Goal: Task Accomplishment & Management: Manage account settings

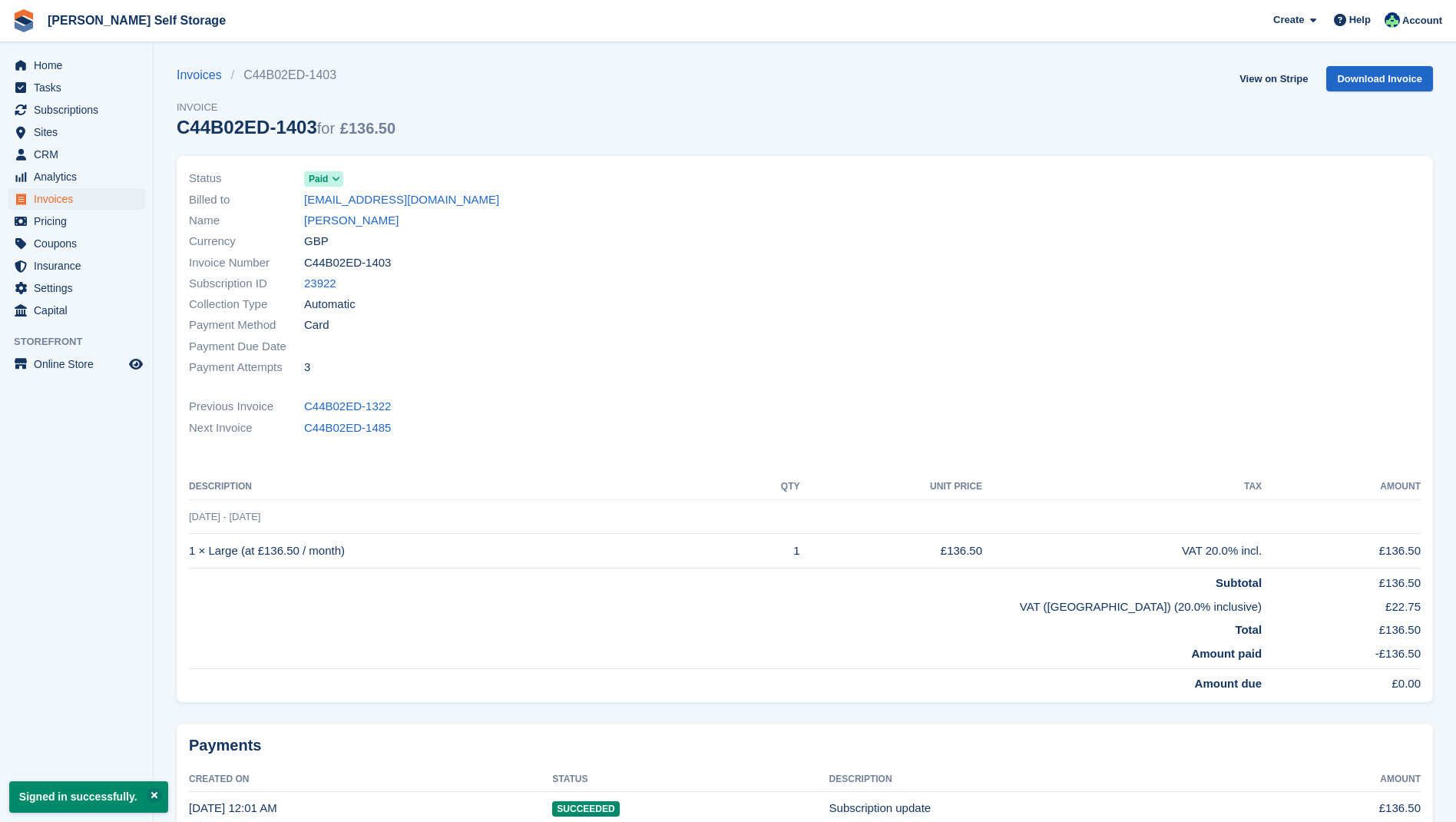
drag, startPoint x: 66, startPoint y: 197, endPoint x: 191, endPoint y: 209, distance: 125.6
click at [66, 197] on span "Invoices" at bounding box center [80, 199] width 92 height 22
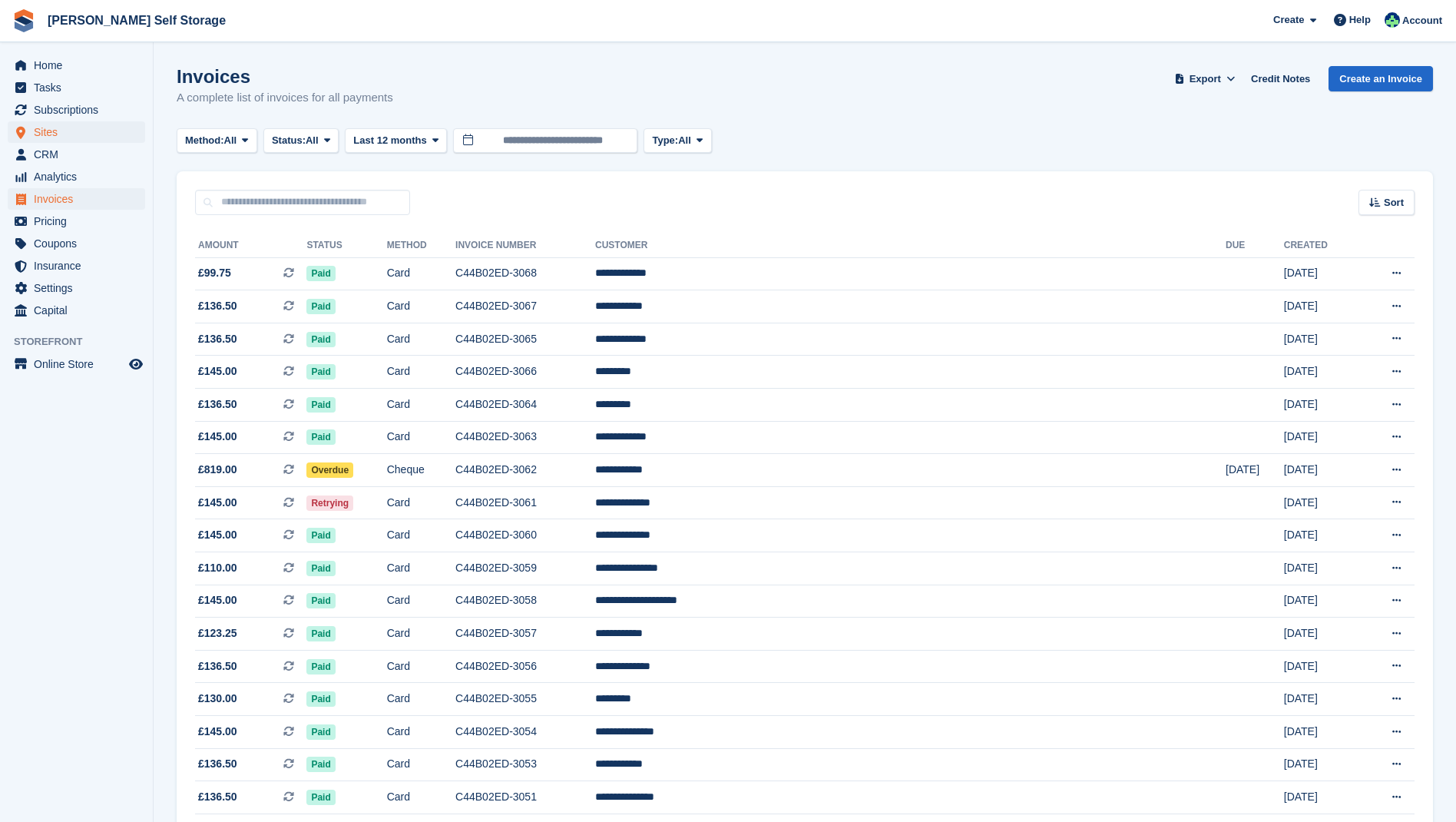
drag, startPoint x: 48, startPoint y: 129, endPoint x: 73, endPoint y: 130, distance: 25.0
click at [48, 129] on span "Sites" at bounding box center [80, 132] width 92 height 22
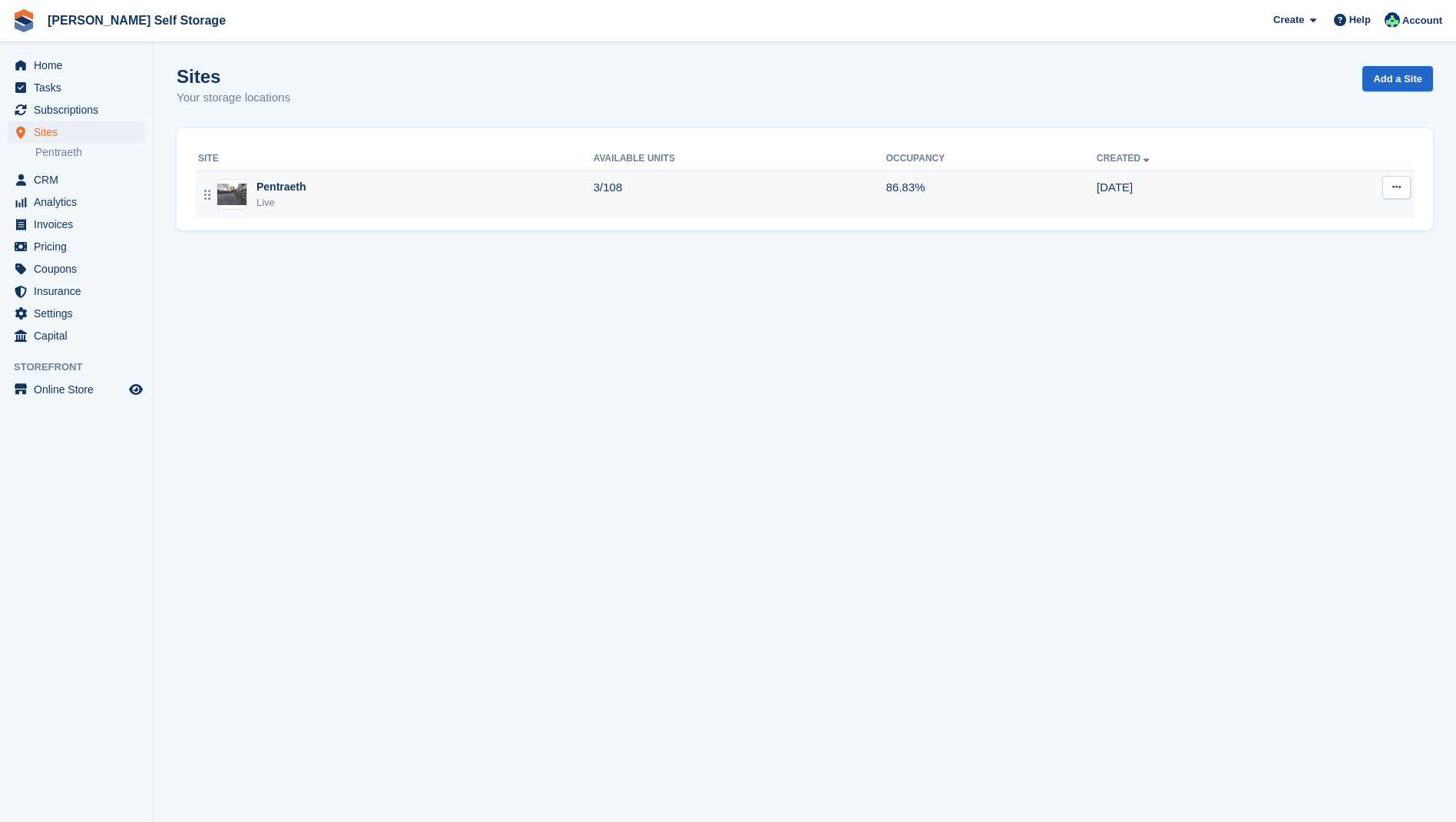
click at [282, 190] on div "Pentraeth" at bounding box center [281, 187] width 50 height 16
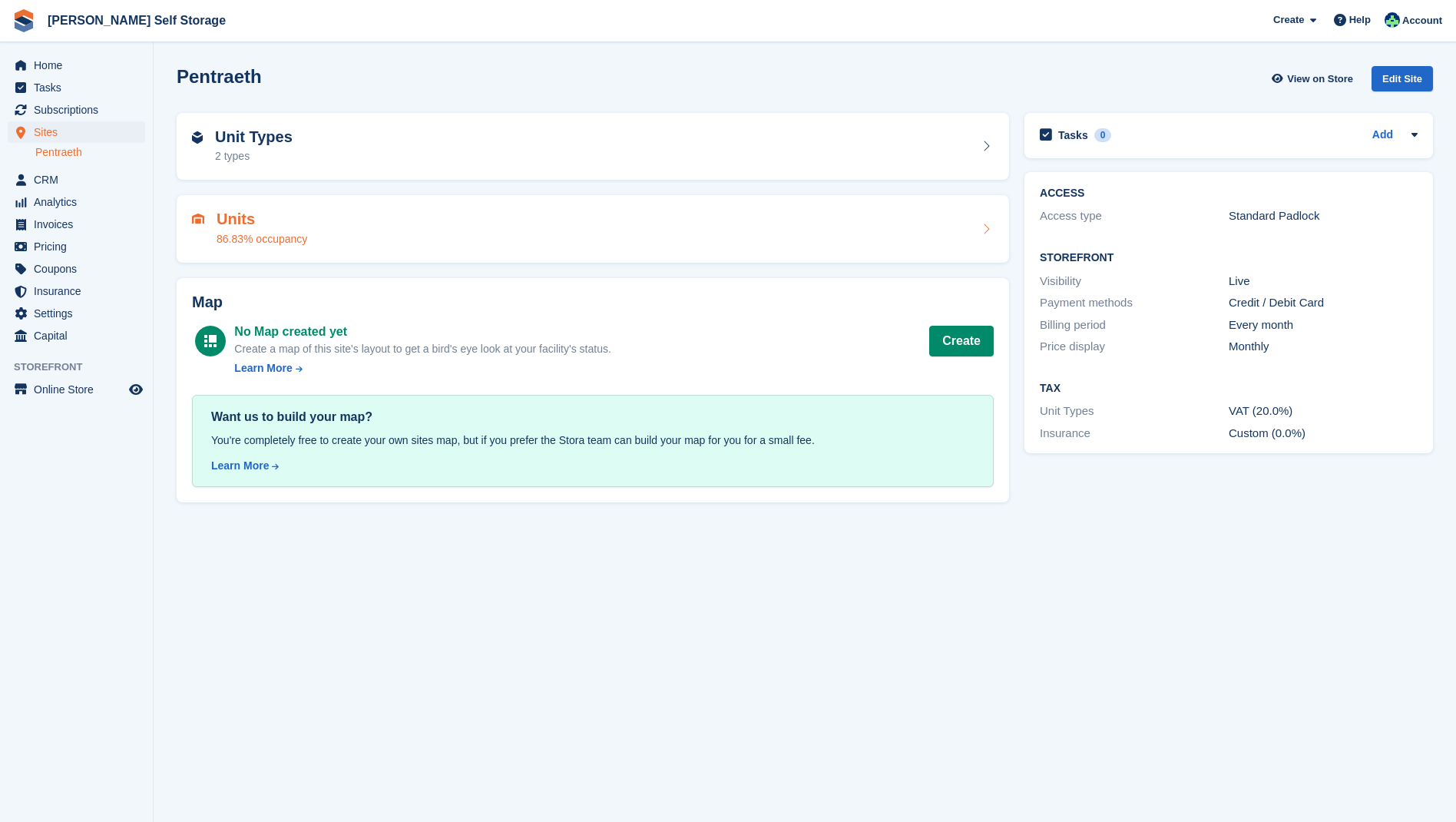
drag, startPoint x: 239, startPoint y: 220, endPoint x: 405, endPoint y: 255, distance: 169.6
click at [245, 220] on h2 "Units" at bounding box center [262, 219] width 91 height 18
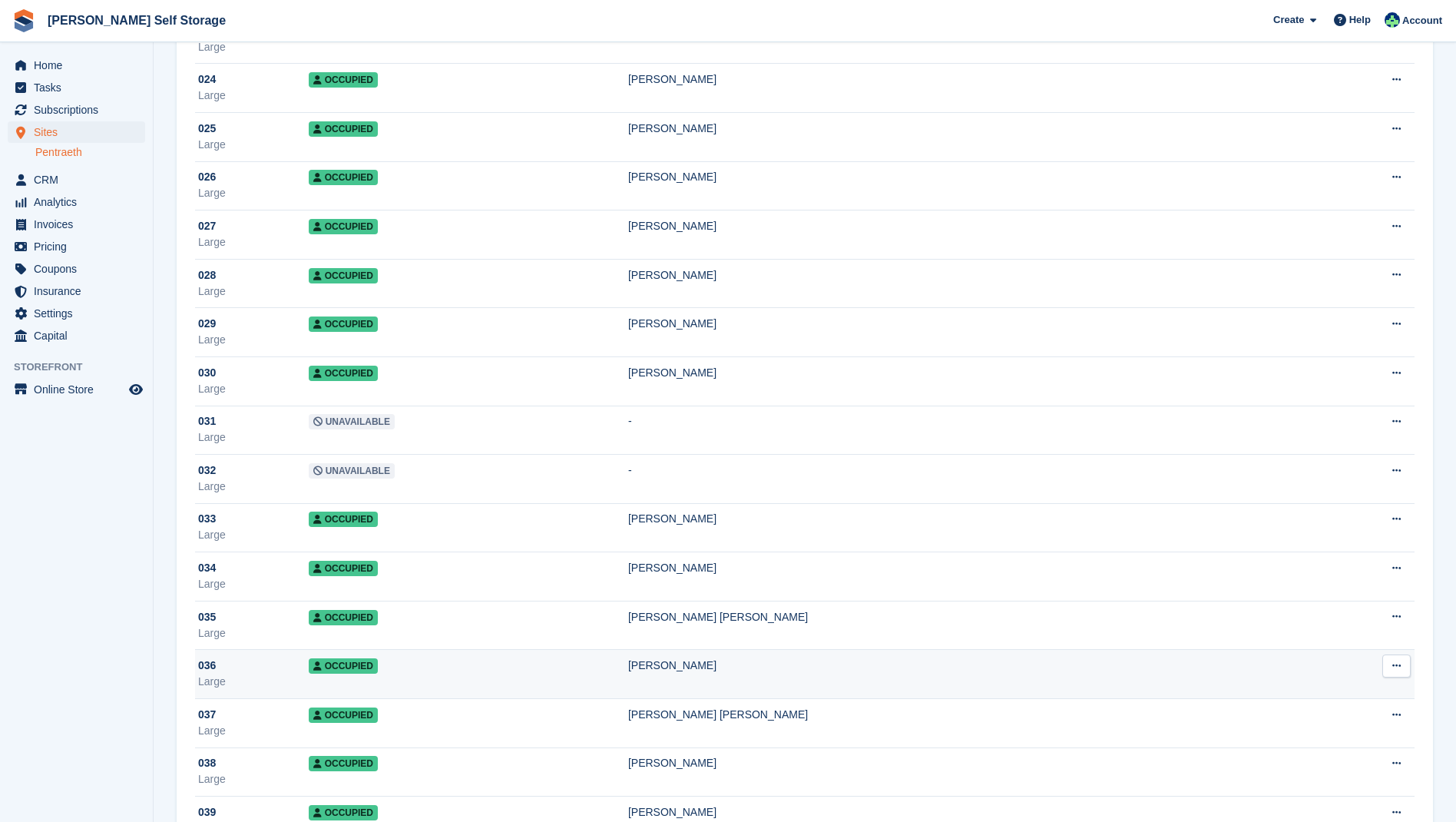
scroll to position [1253, 0]
click at [628, 667] on td "Occupied" at bounding box center [468, 674] width 320 height 49
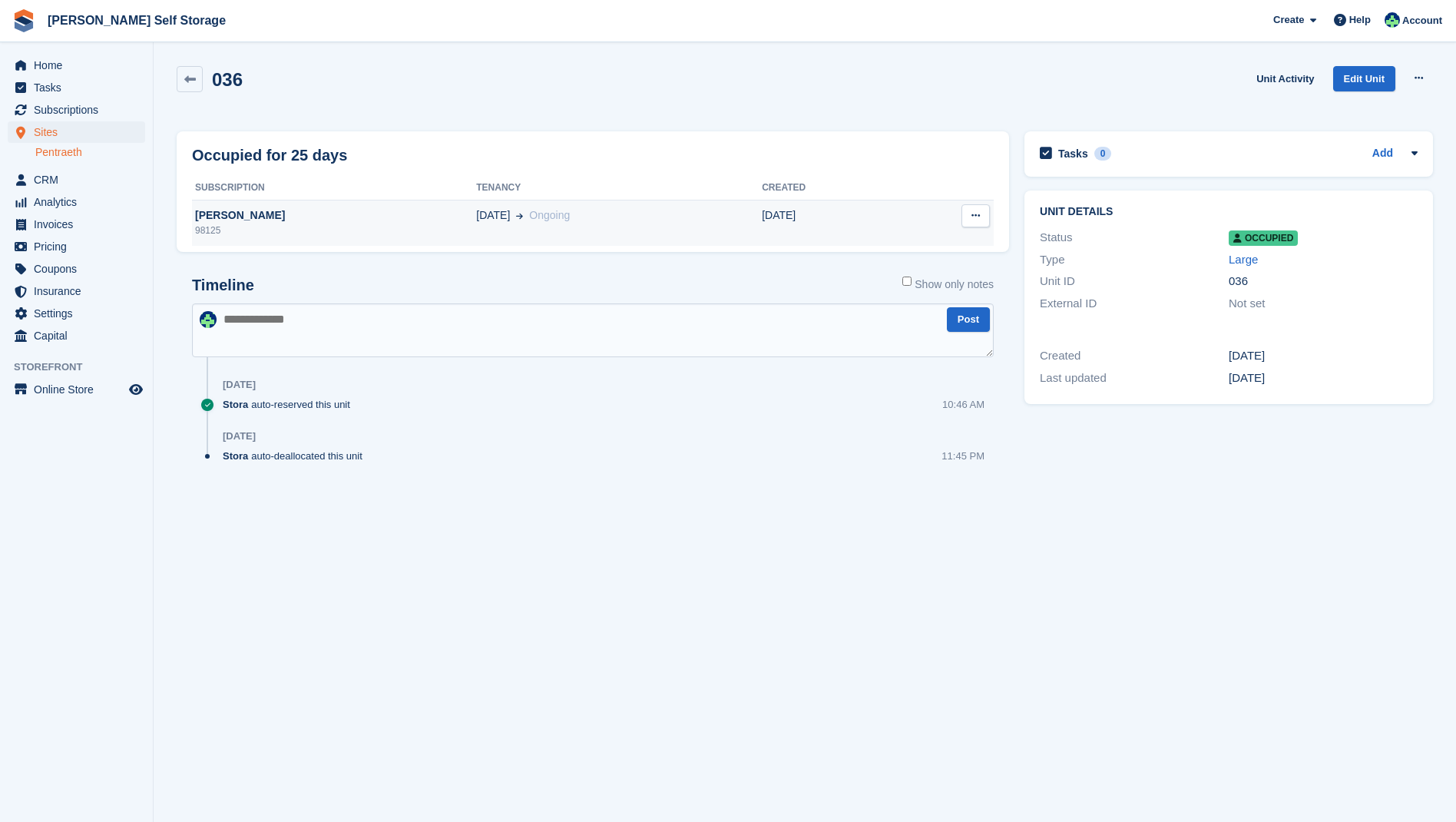
click at [476, 217] on span "[DATE]" at bounding box center [492, 215] width 34 height 16
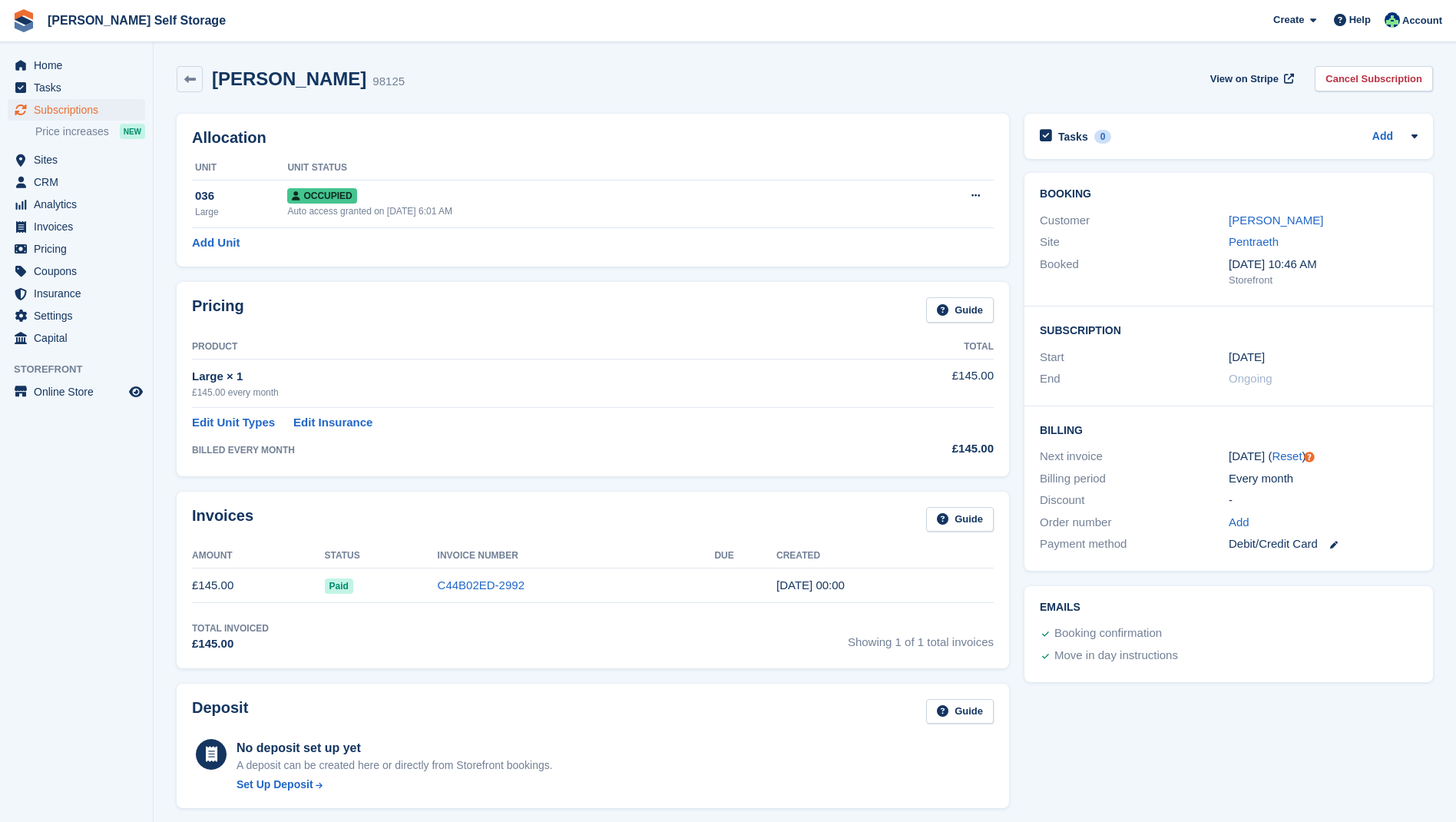
click at [412, 575] on td "Paid" at bounding box center [381, 585] width 113 height 34
click at [260, 391] on div "£145.00 every month" at bounding box center [518, 392] width 652 height 14
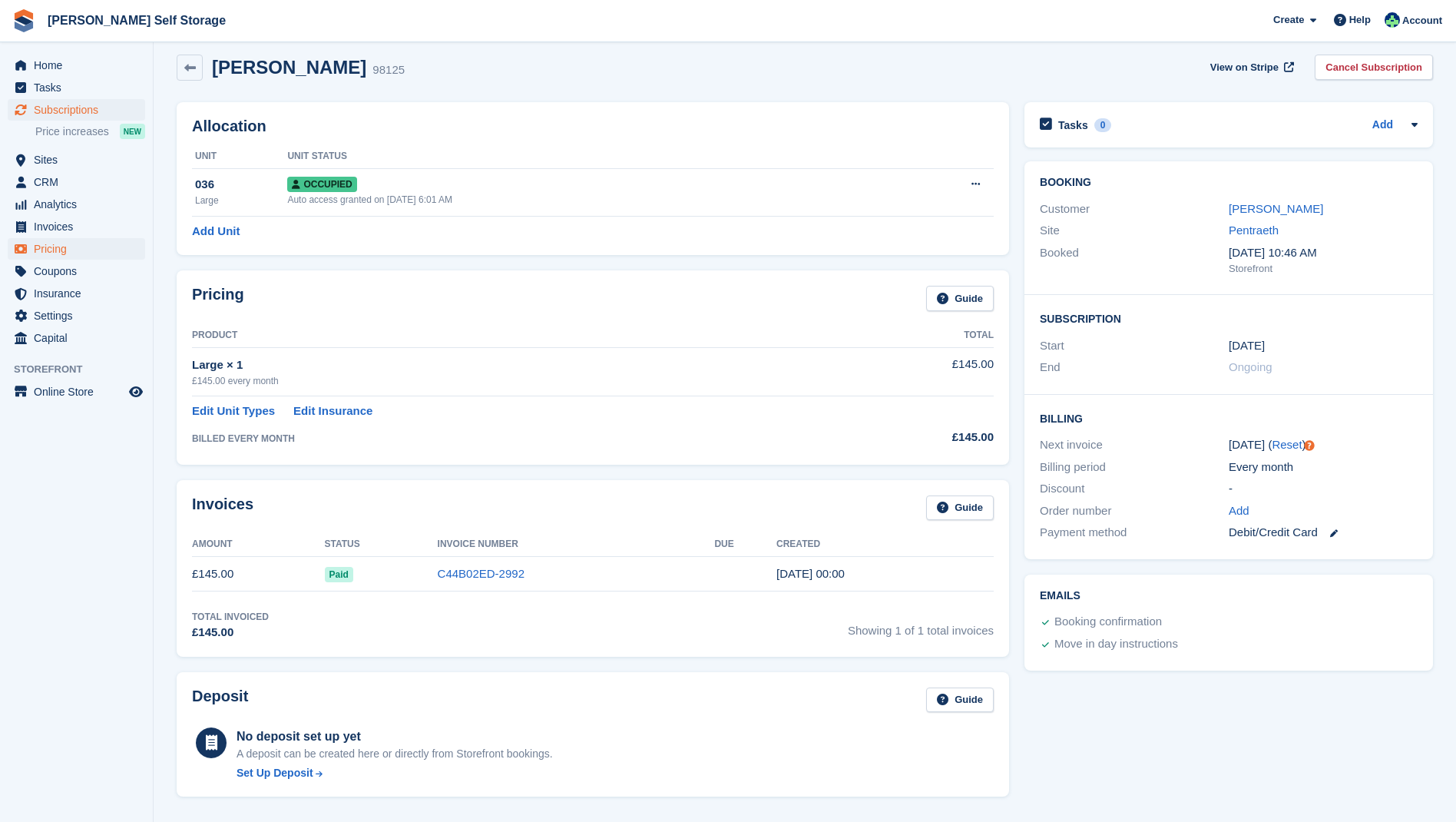
scroll to position [12, 0]
click at [59, 231] on span "Invoices" at bounding box center [80, 227] width 92 height 22
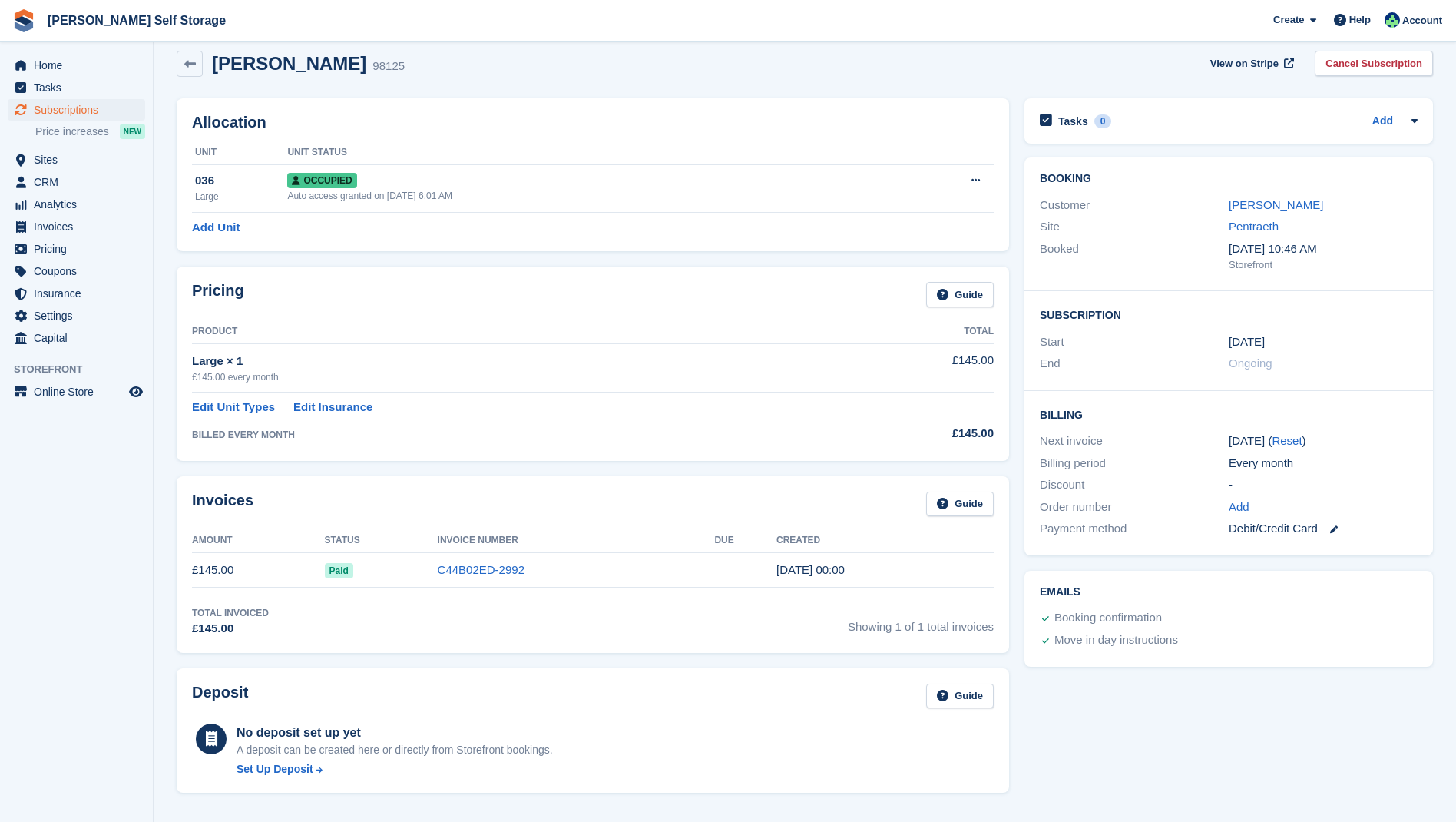
scroll to position [16, 0]
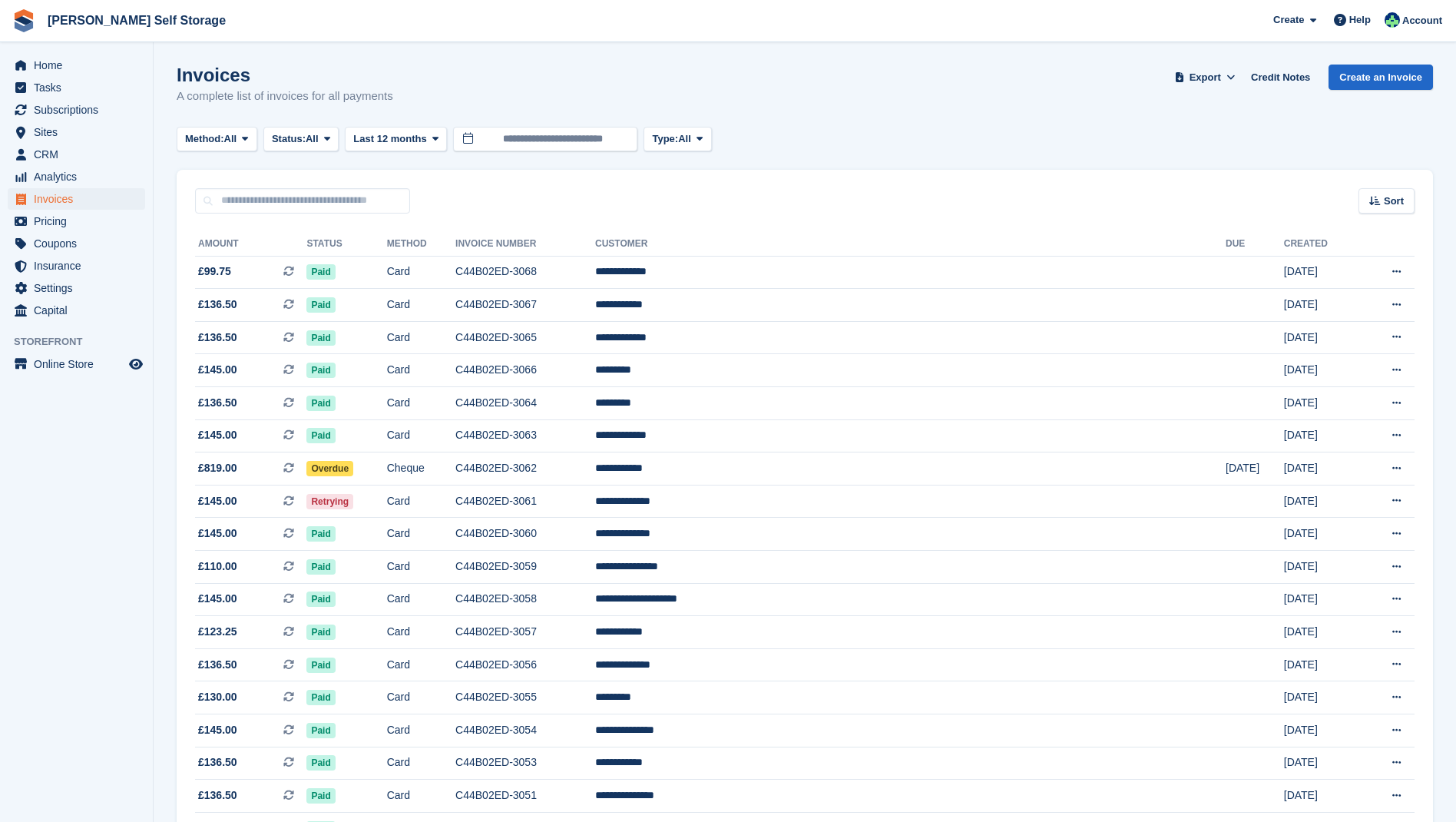
scroll to position [4, 1]
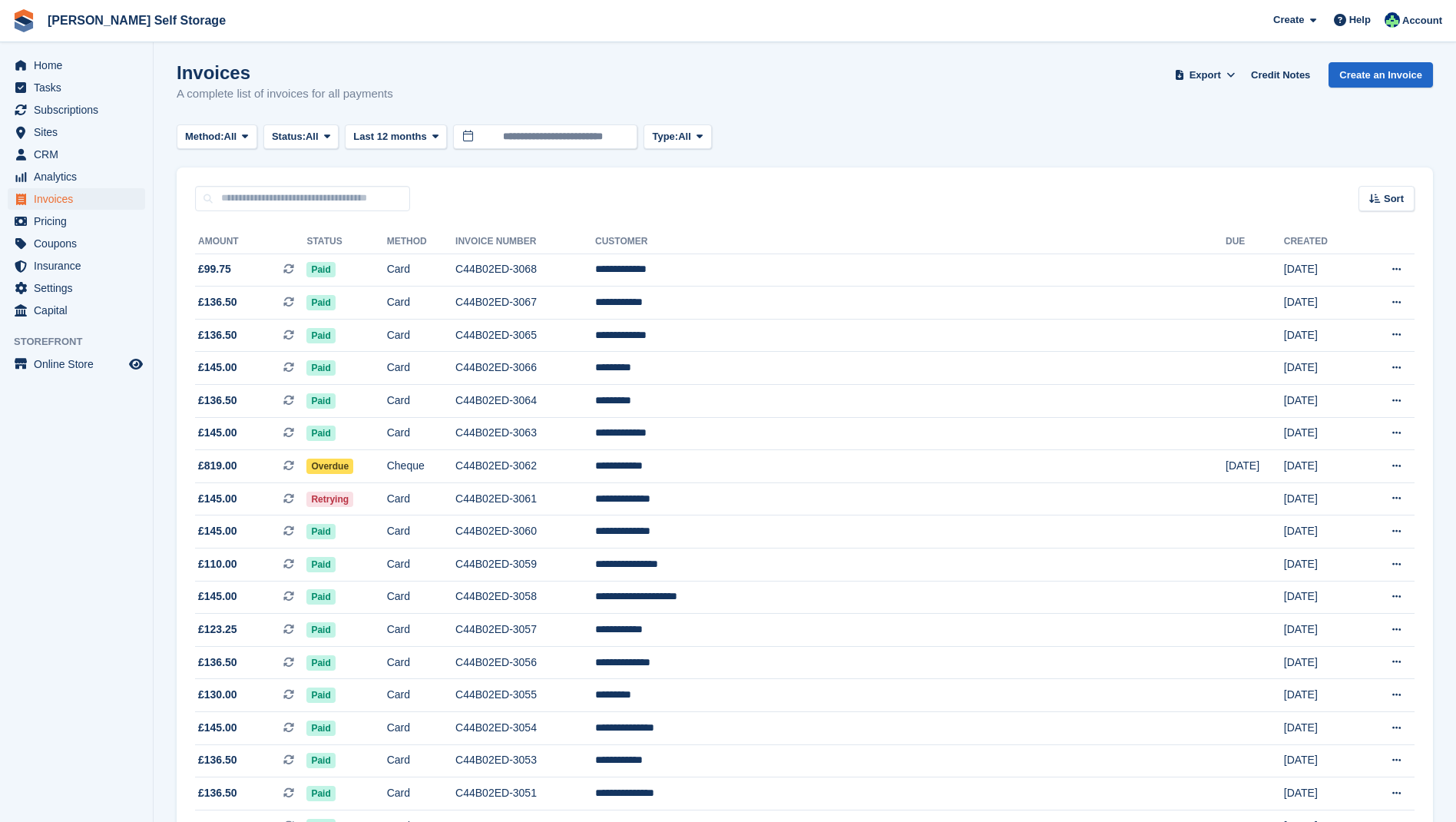
click at [60, 201] on span "Invoices" at bounding box center [80, 199] width 92 height 22
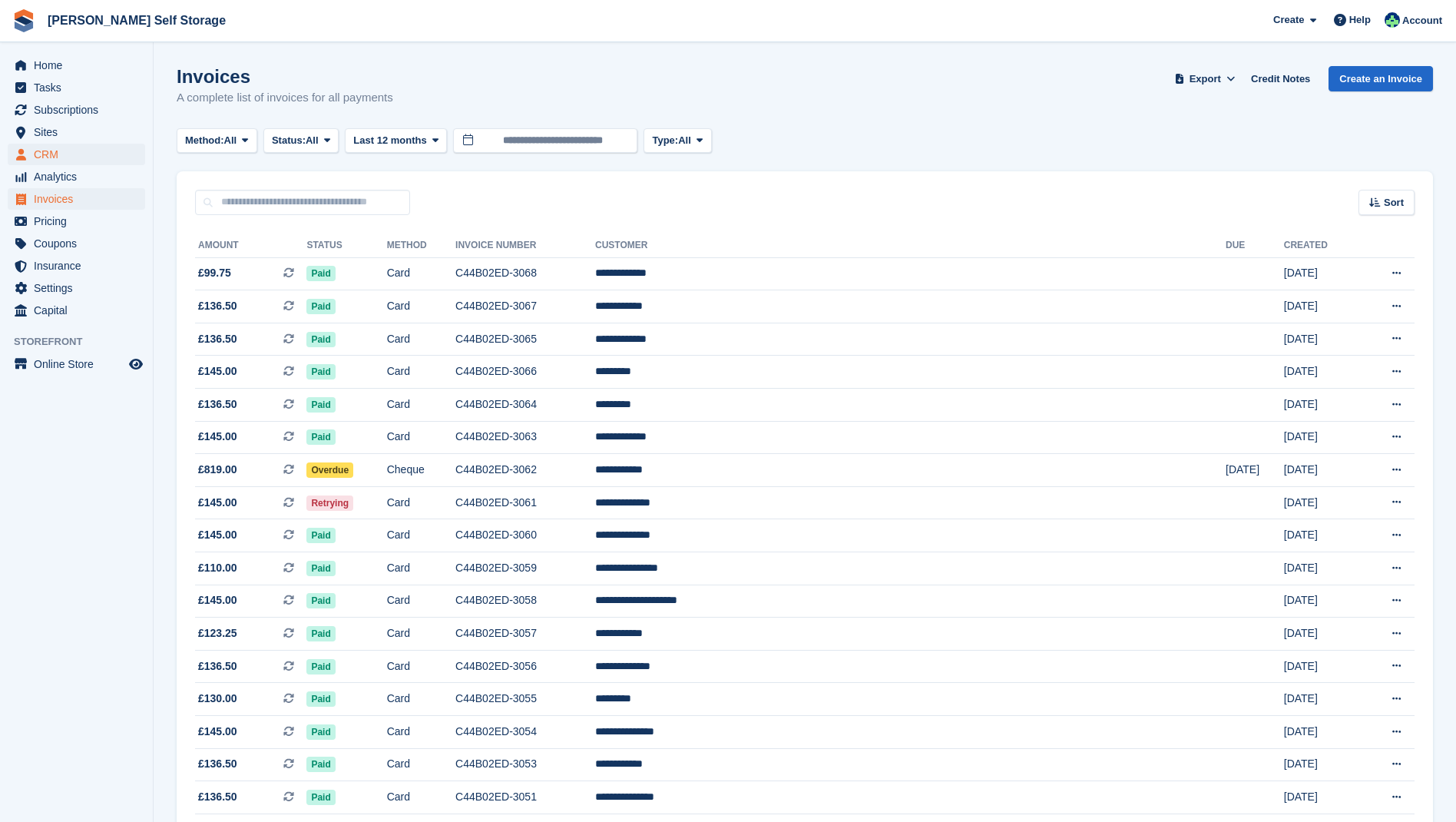
drag, startPoint x: 46, startPoint y: 134, endPoint x: 110, endPoint y: 149, distance: 65.7
click at [46, 134] on span "Sites" at bounding box center [80, 132] width 92 height 22
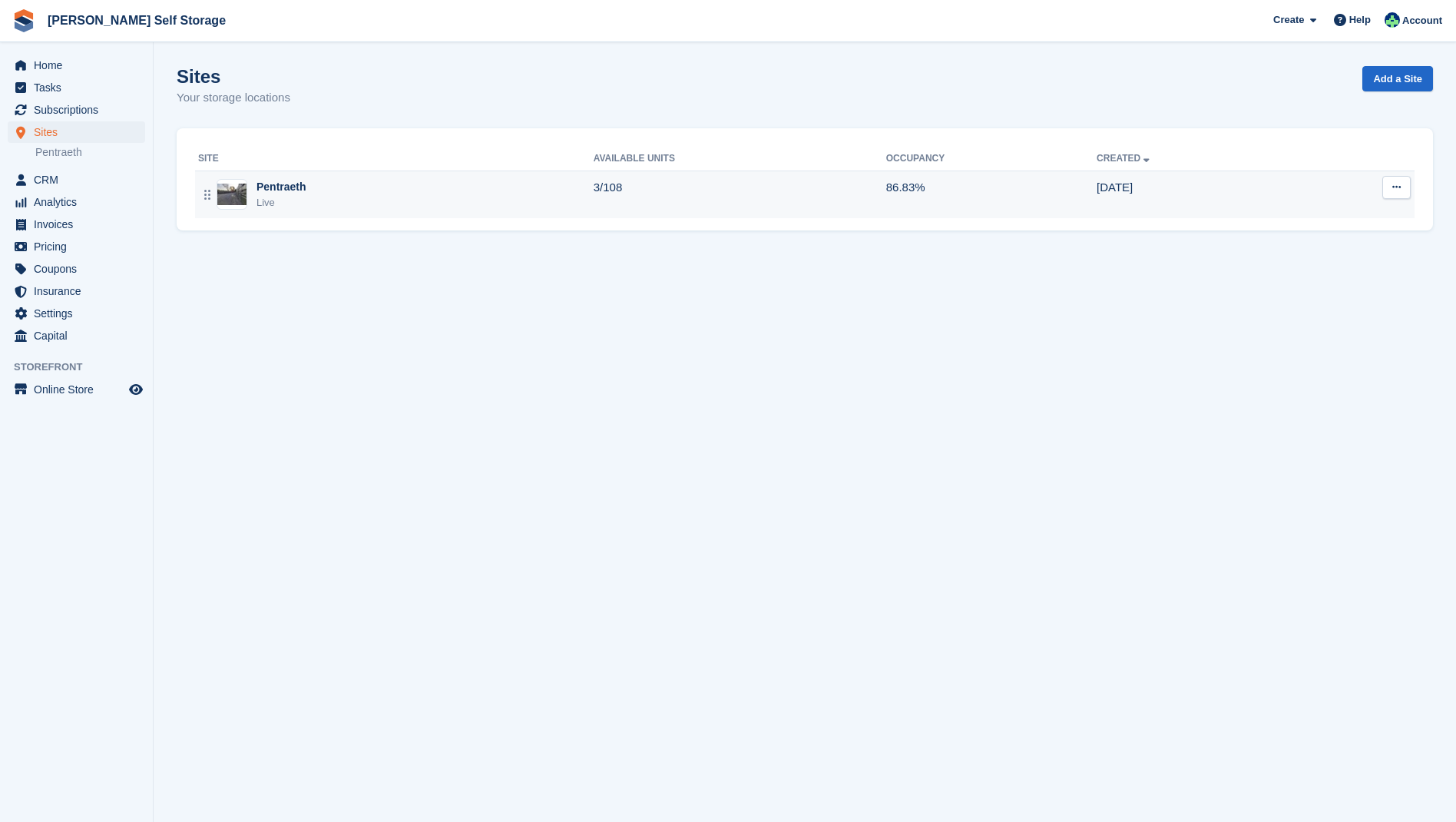
click at [290, 187] on div "Pentraeth" at bounding box center [281, 187] width 50 height 16
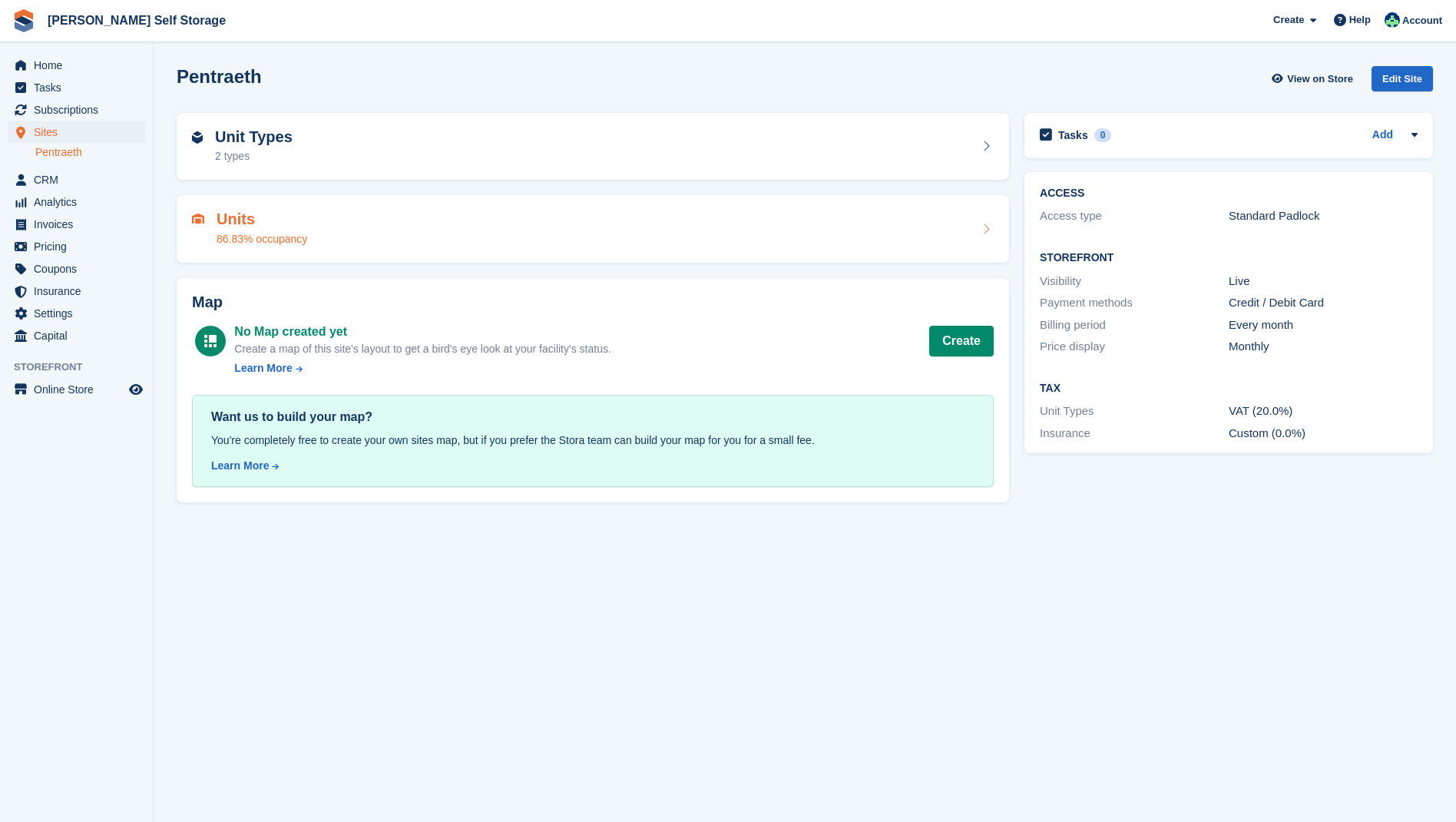
drag, startPoint x: 234, startPoint y: 226, endPoint x: 329, endPoint y: 241, distance: 96.2
click at [241, 227] on div "Units 86.83% occupancy" at bounding box center [262, 228] width 91 height 37
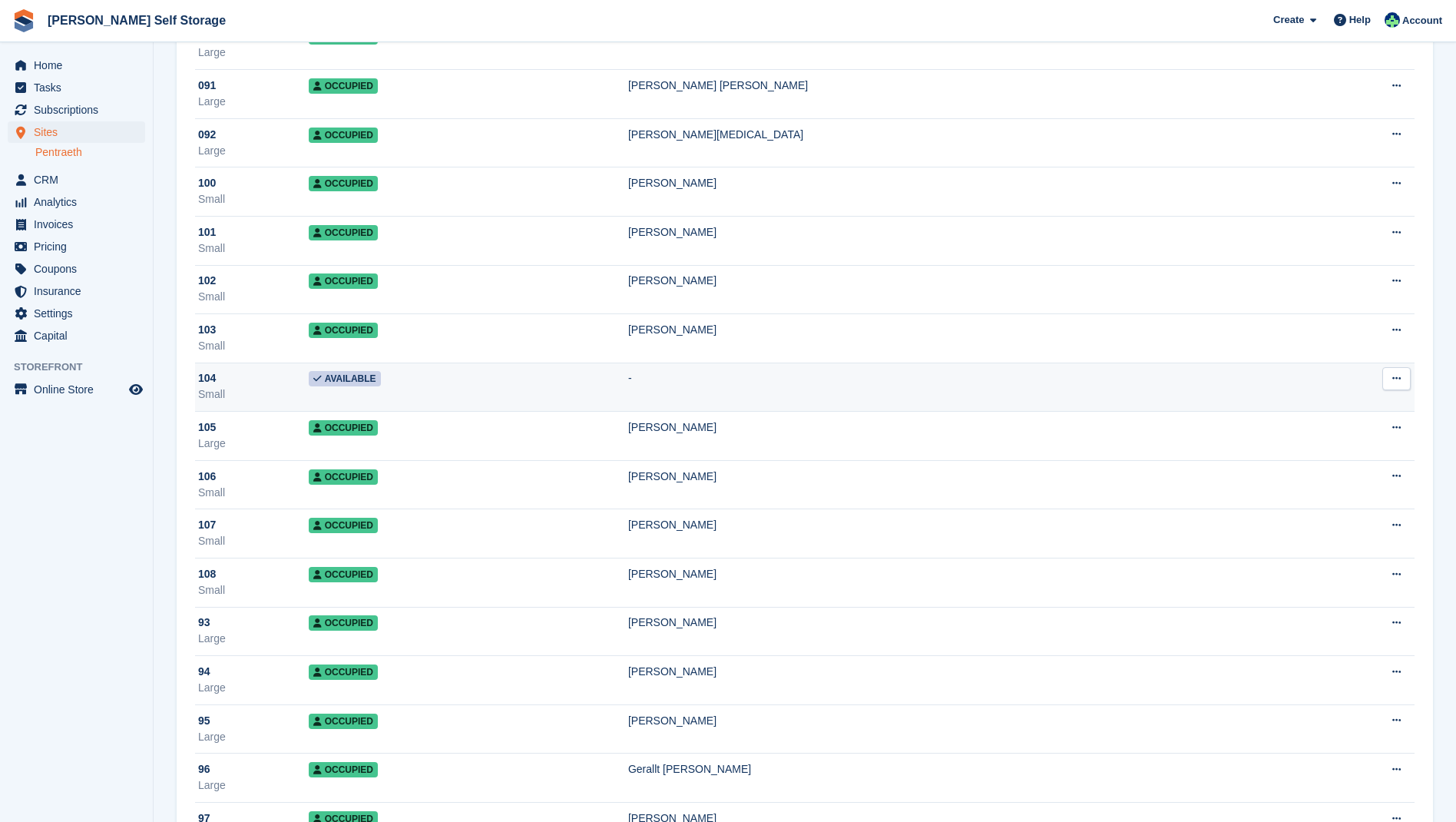
scroll to position [4516, 0]
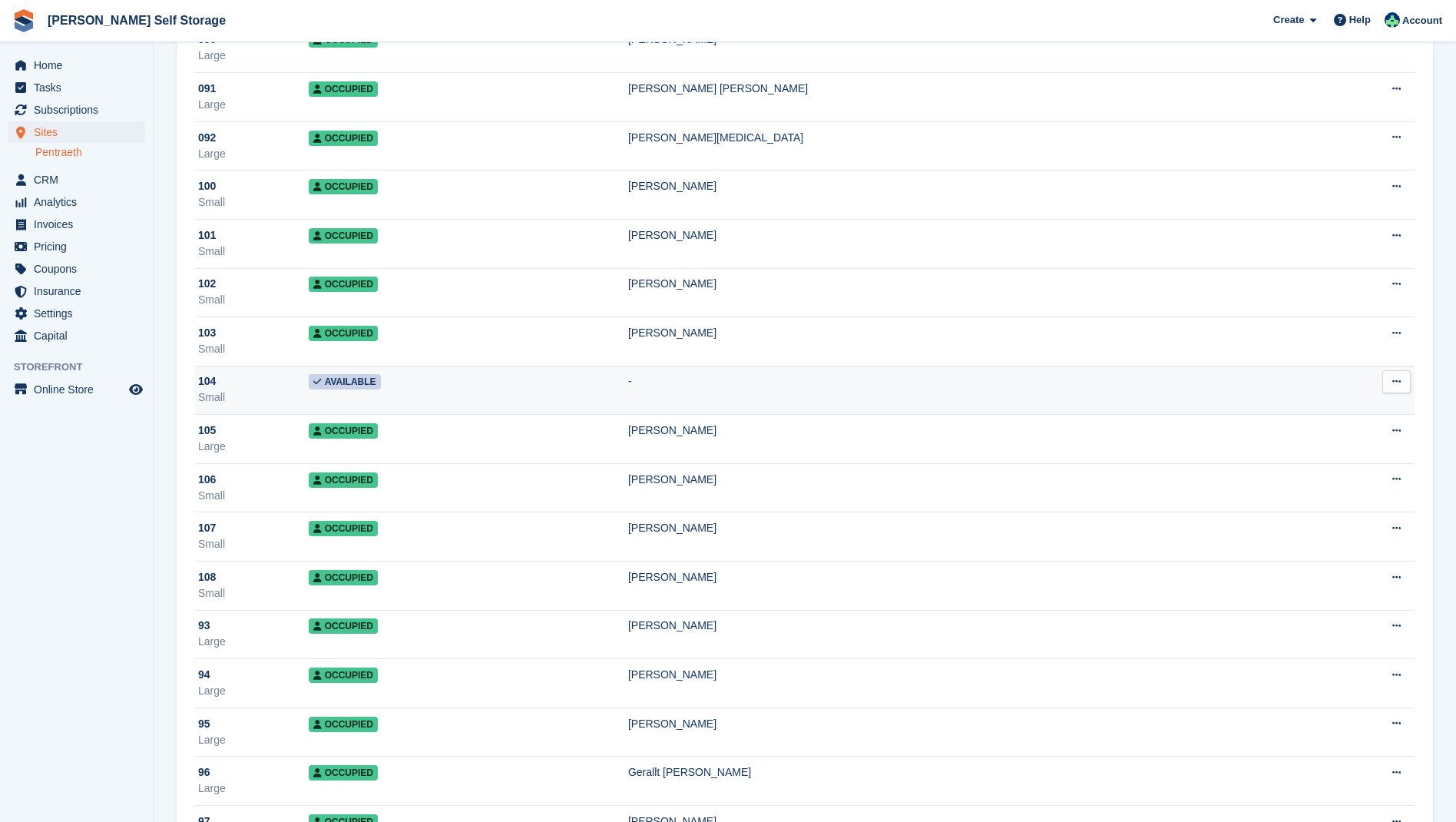
click at [536, 378] on td "Available" at bounding box center [468, 390] width 320 height 49
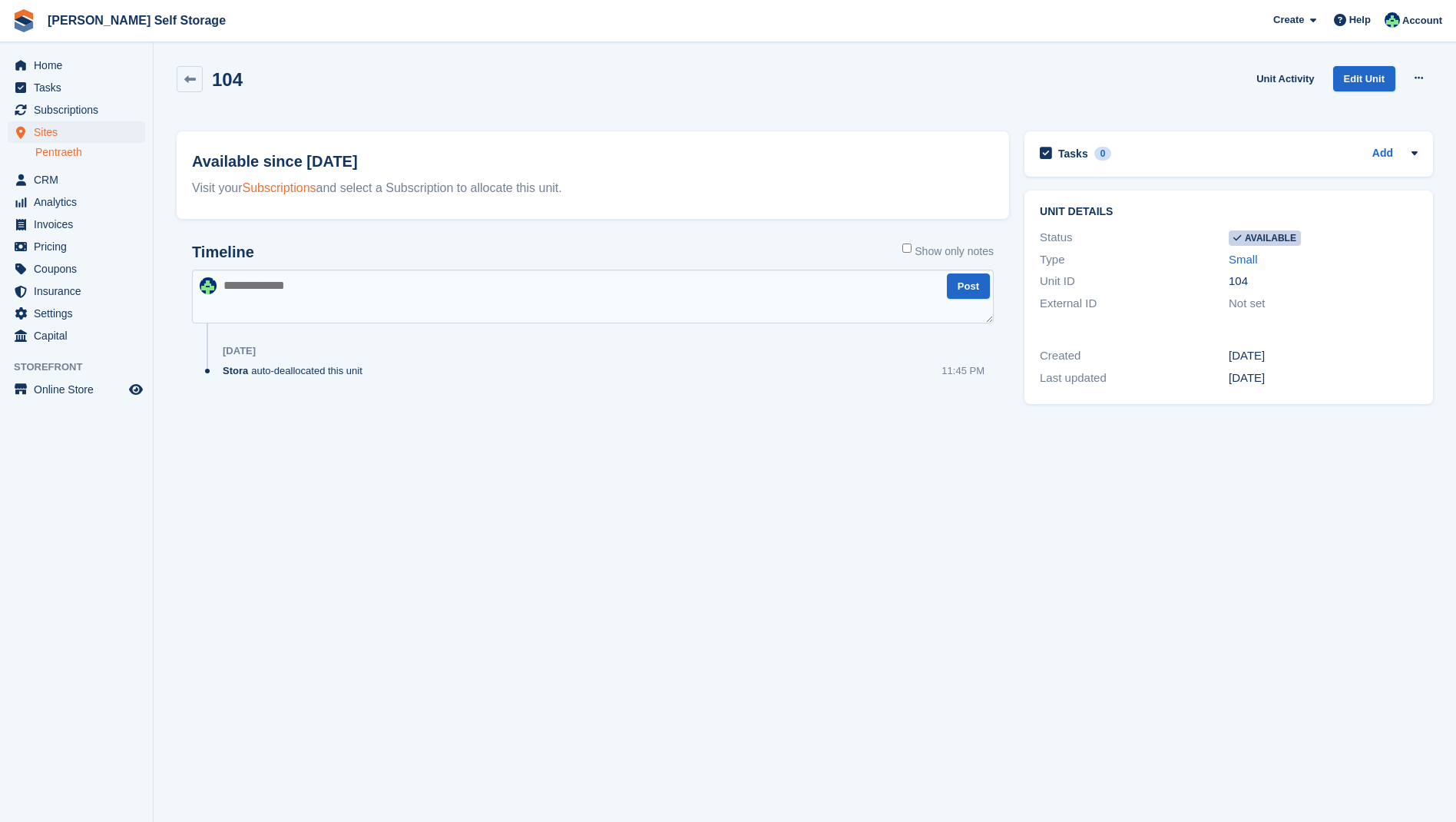
click at [281, 187] on link "Subscriptions" at bounding box center [280, 188] width 73 height 13
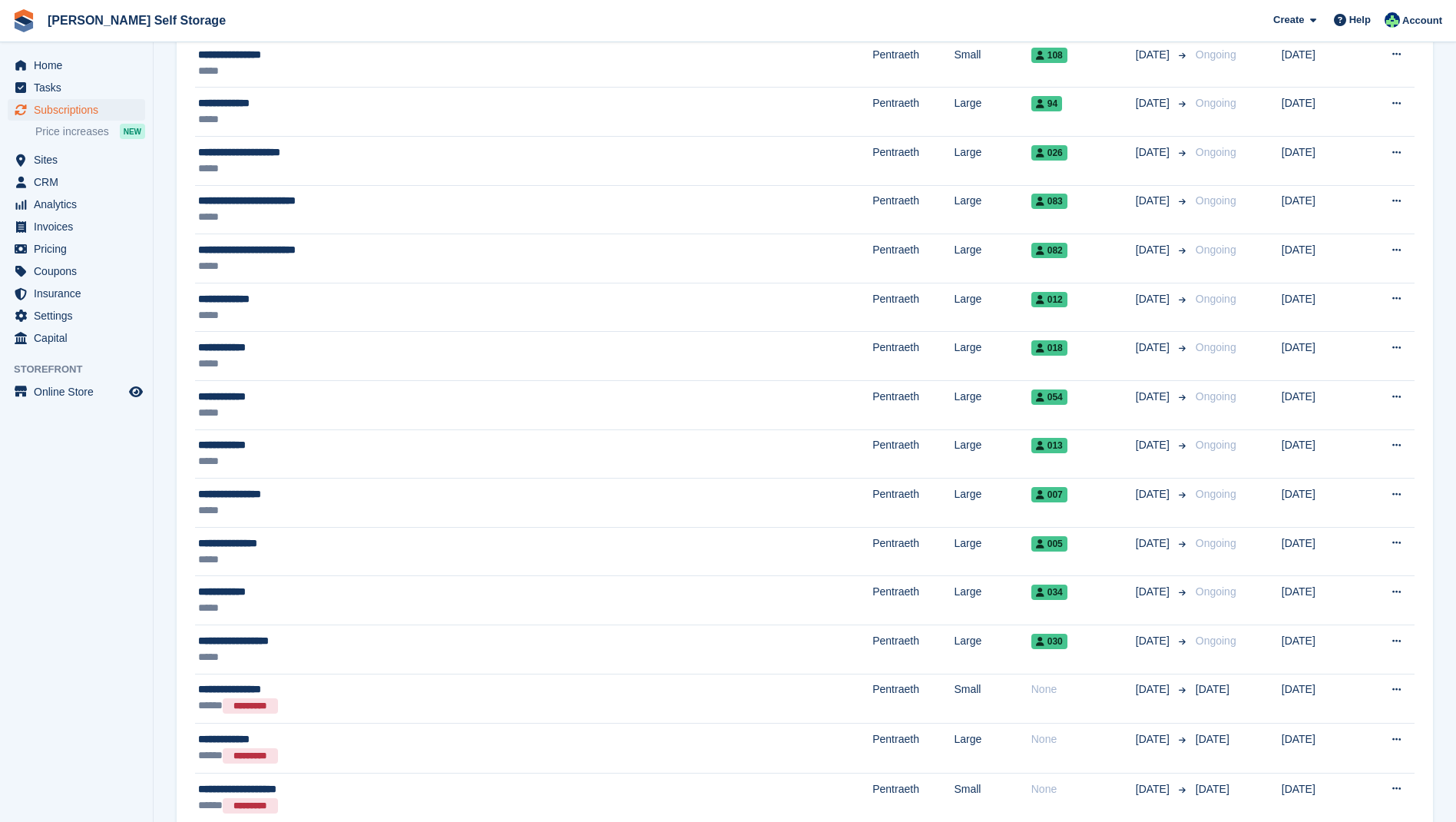
scroll to position [563, 0]
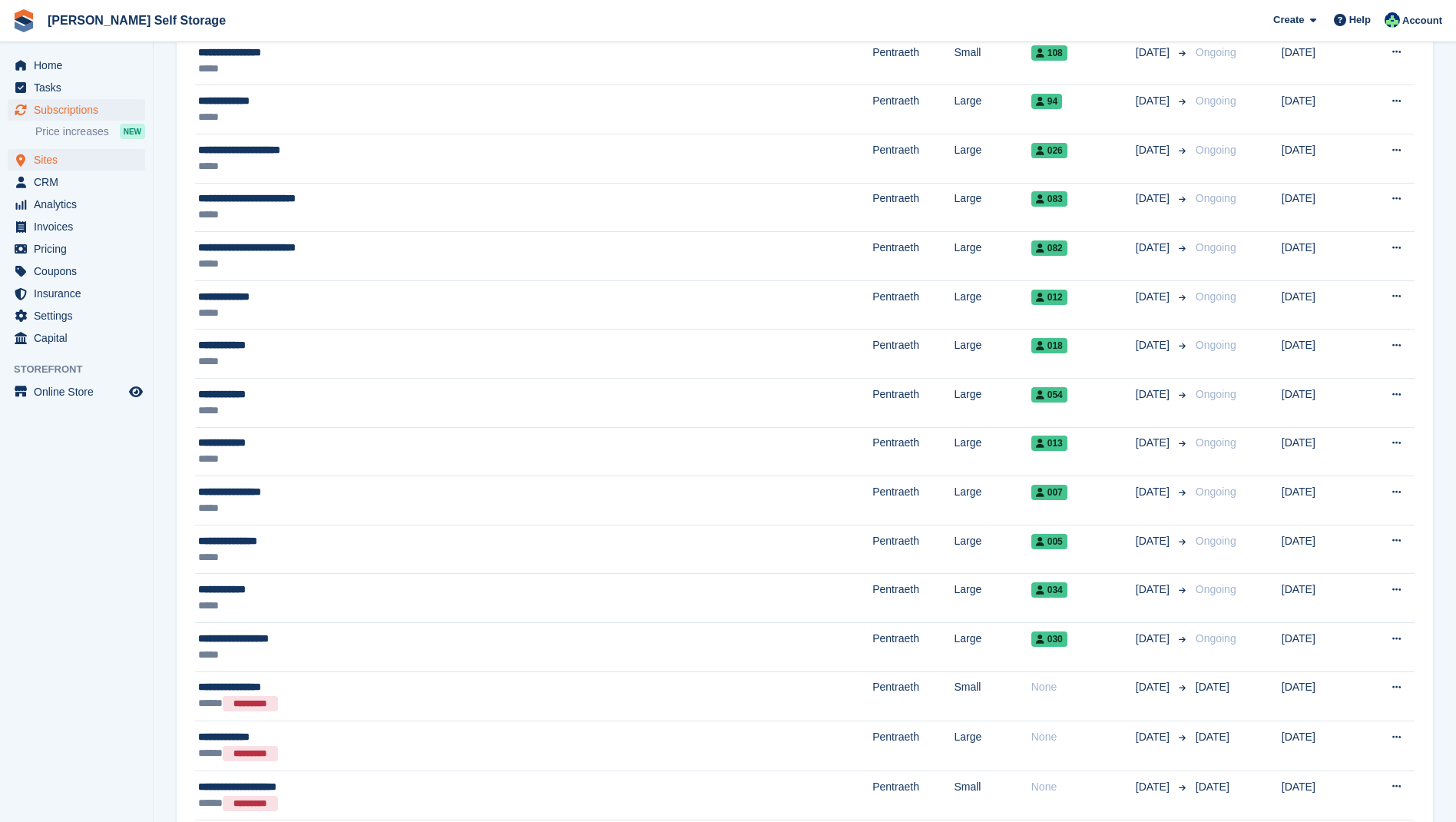
click at [60, 161] on span "Sites" at bounding box center [80, 160] width 92 height 22
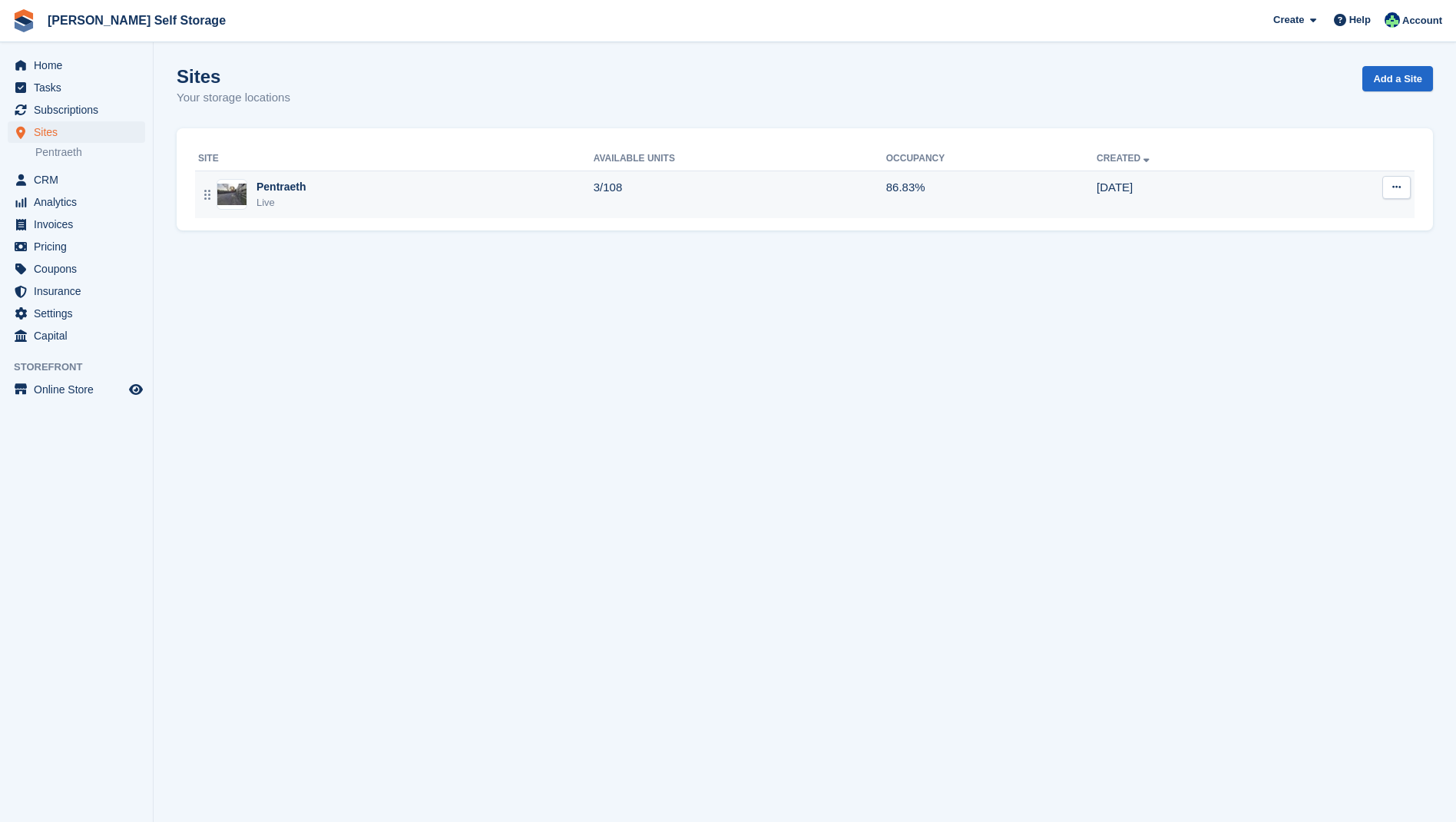
click at [309, 185] on div "Pentraeth Live" at bounding box center [396, 195] width 395 height 31
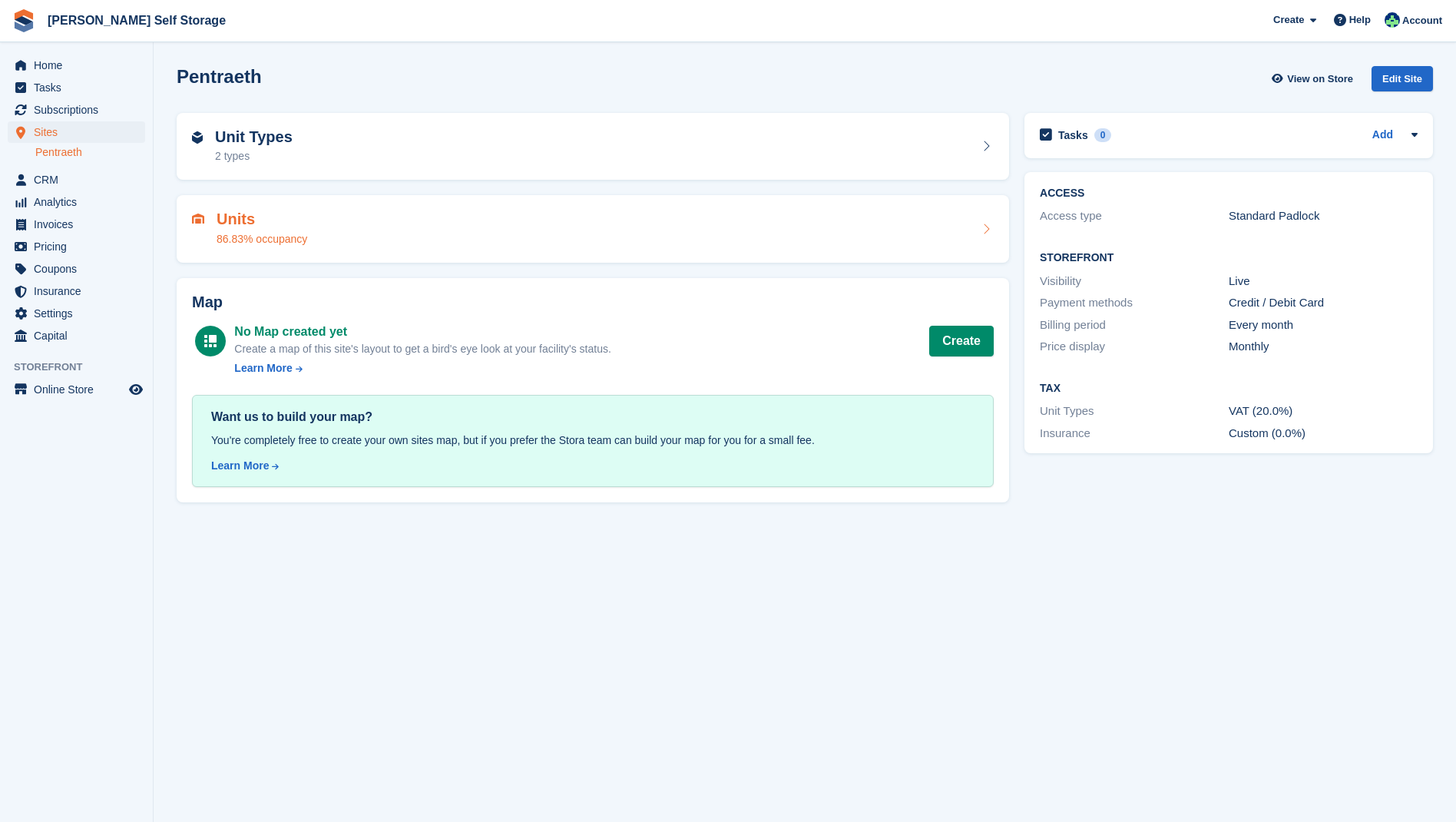
click at [246, 228] on div "Units 86.83% occupancy" at bounding box center [262, 228] width 91 height 37
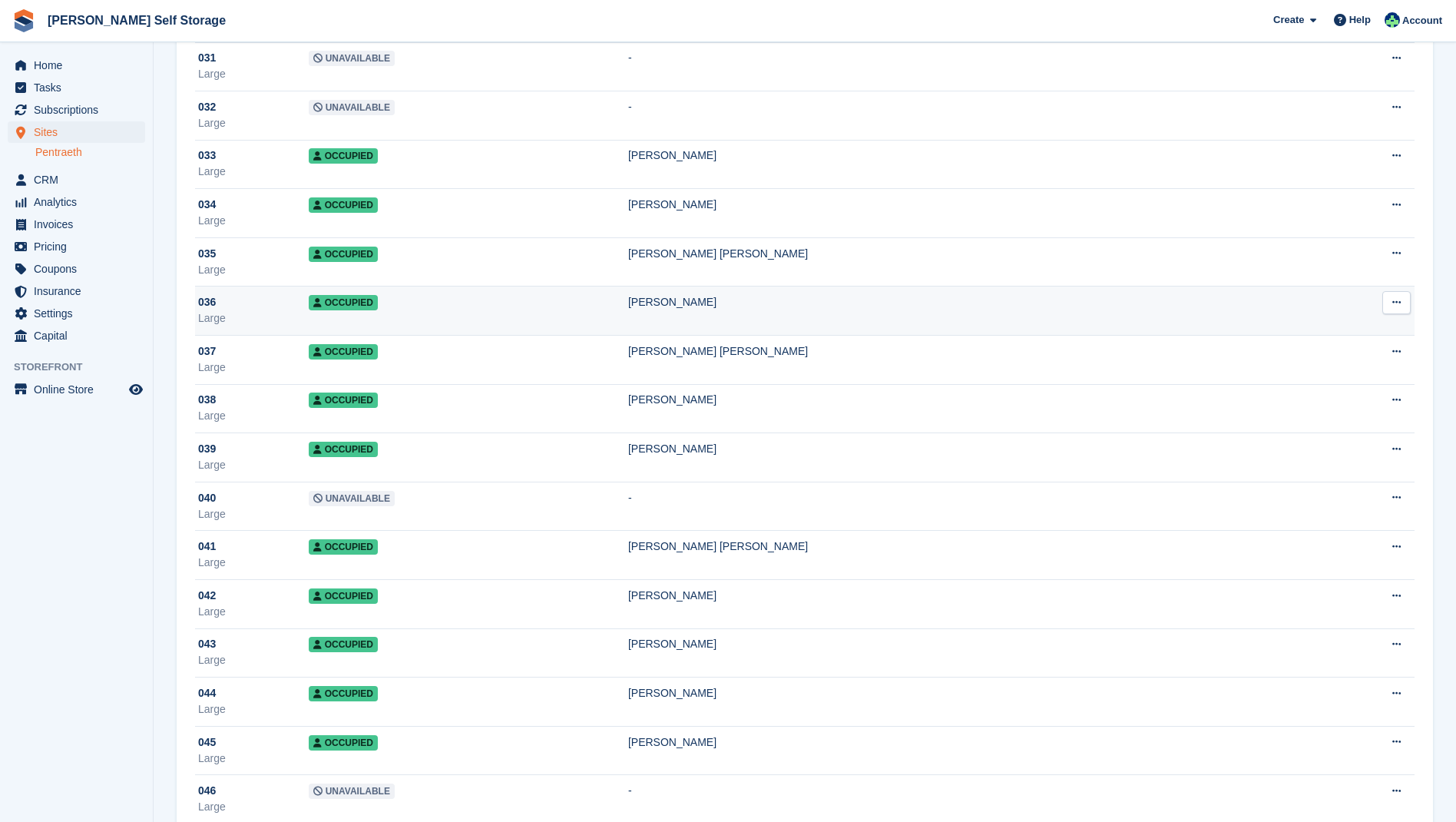
scroll to position [1617, 0]
click at [699, 302] on div "[PERSON_NAME]" at bounding box center [962, 301] width 667 height 16
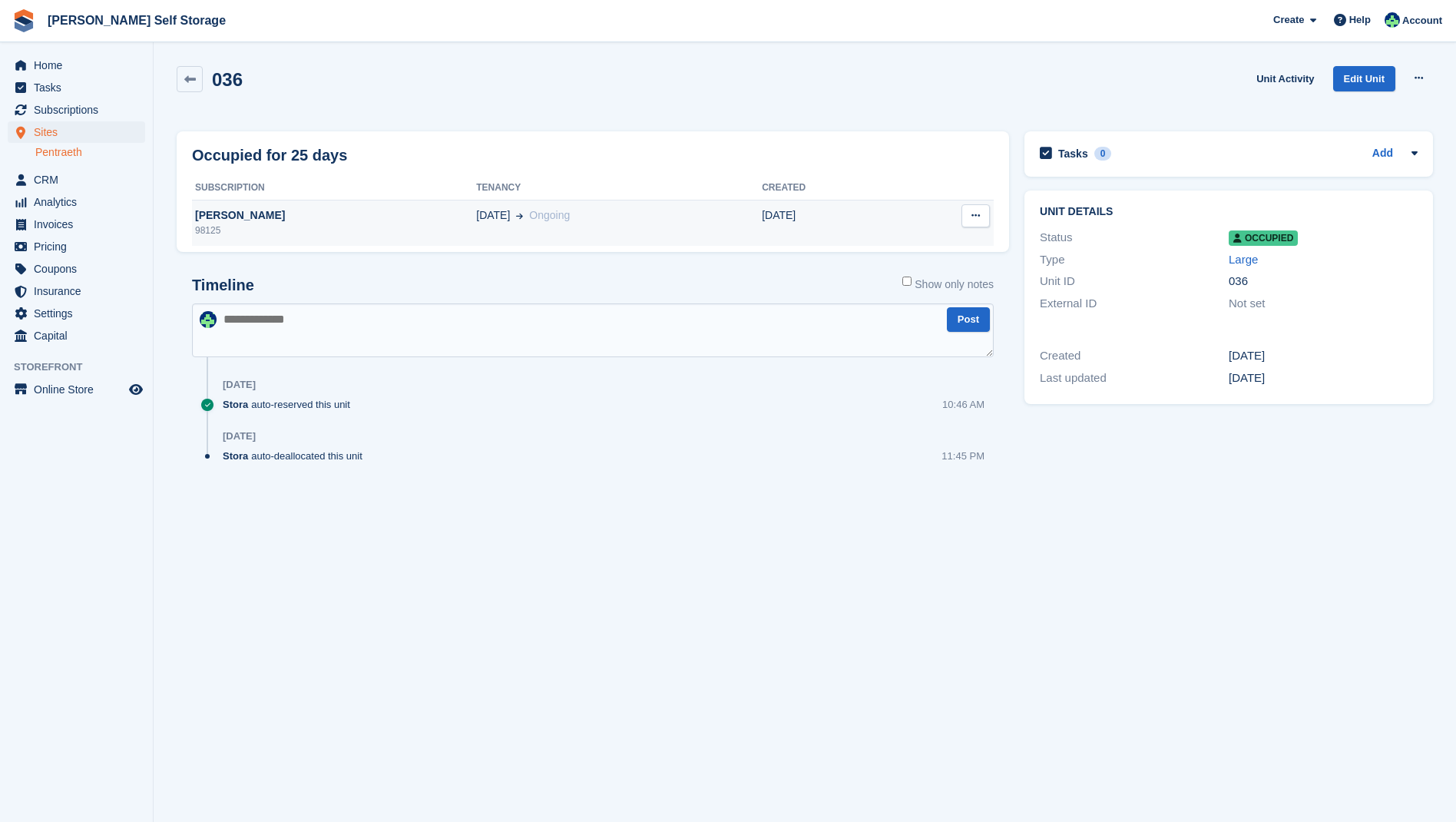
click at [978, 218] on icon at bounding box center [975, 215] width 9 height 10
click at [828, 381] on div "[DATE]" at bounding box center [608, 384] width 771 height 24
click at [1420, 77] on icon at bounding box center [1418, 77] width 9 height 10
click at [238, 214] on div "[PERSON_NAME]" at bounding box center [334, 215] width 284 height 16
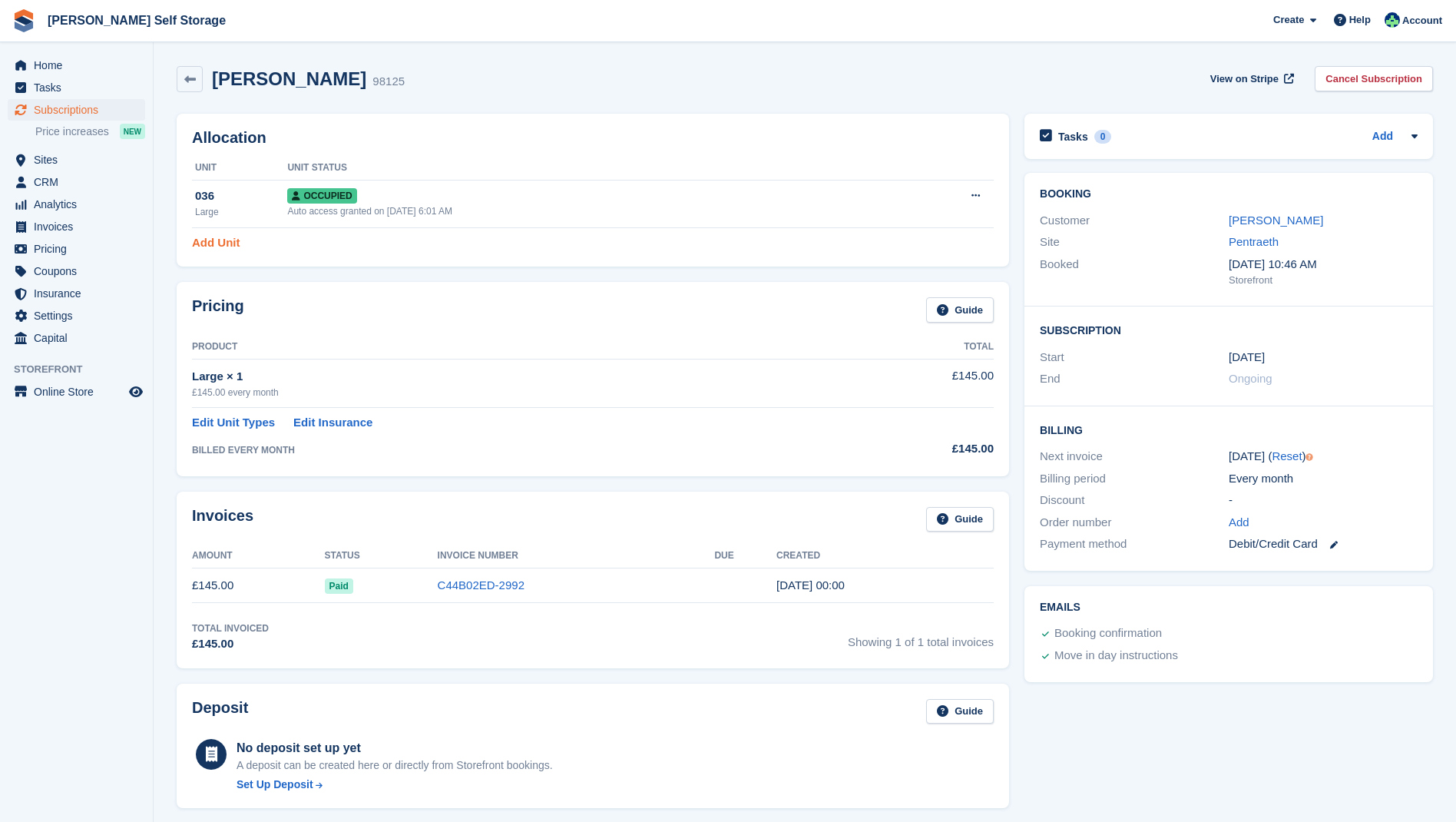
click at [209, 240] on link "Add Unit" at bounding box center [216, 243] width 48 height 18
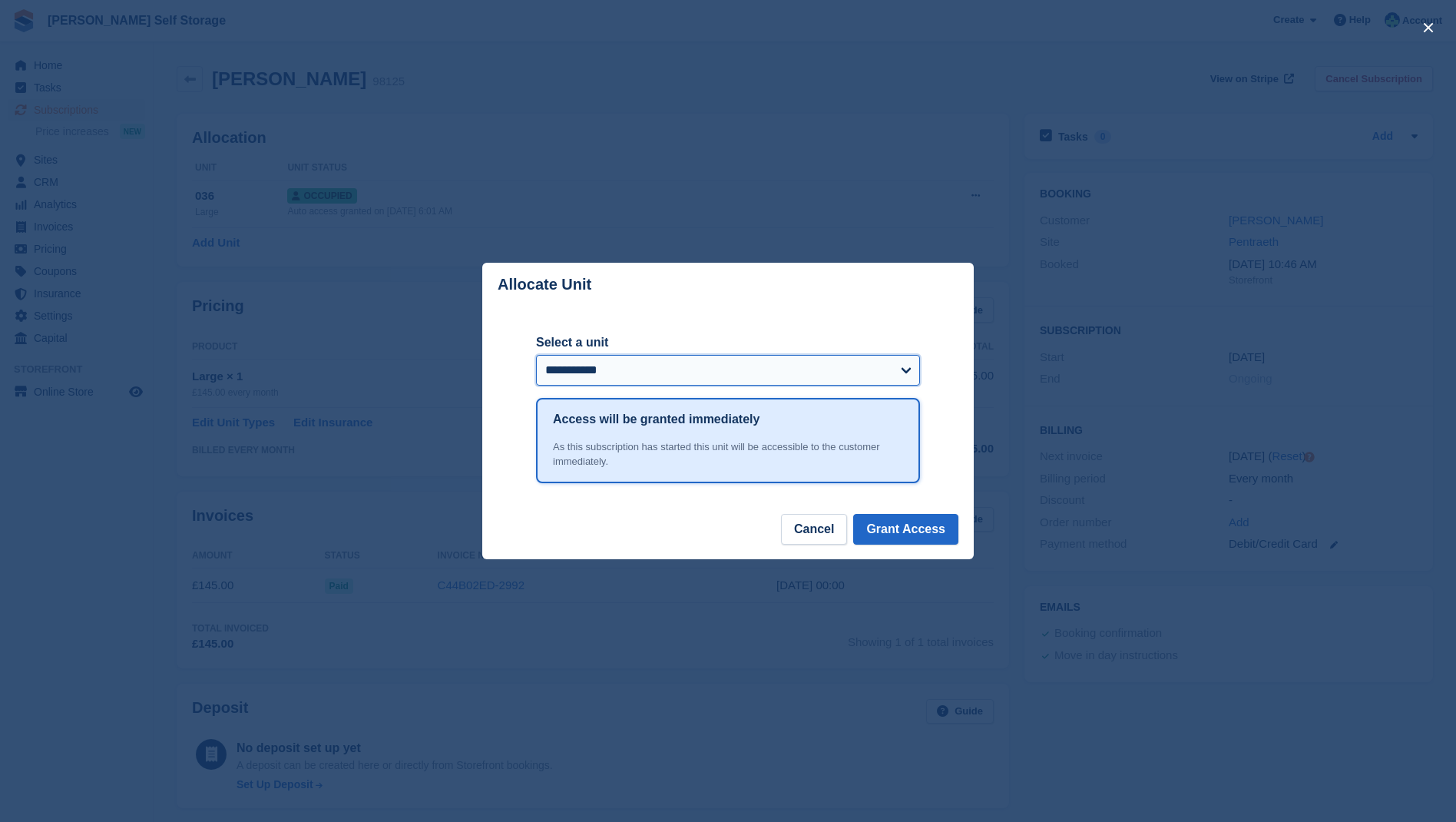
select select "*****"
click at [825, 530] on button "Cancel" at bounding box center [814, 528] width 66 height 30
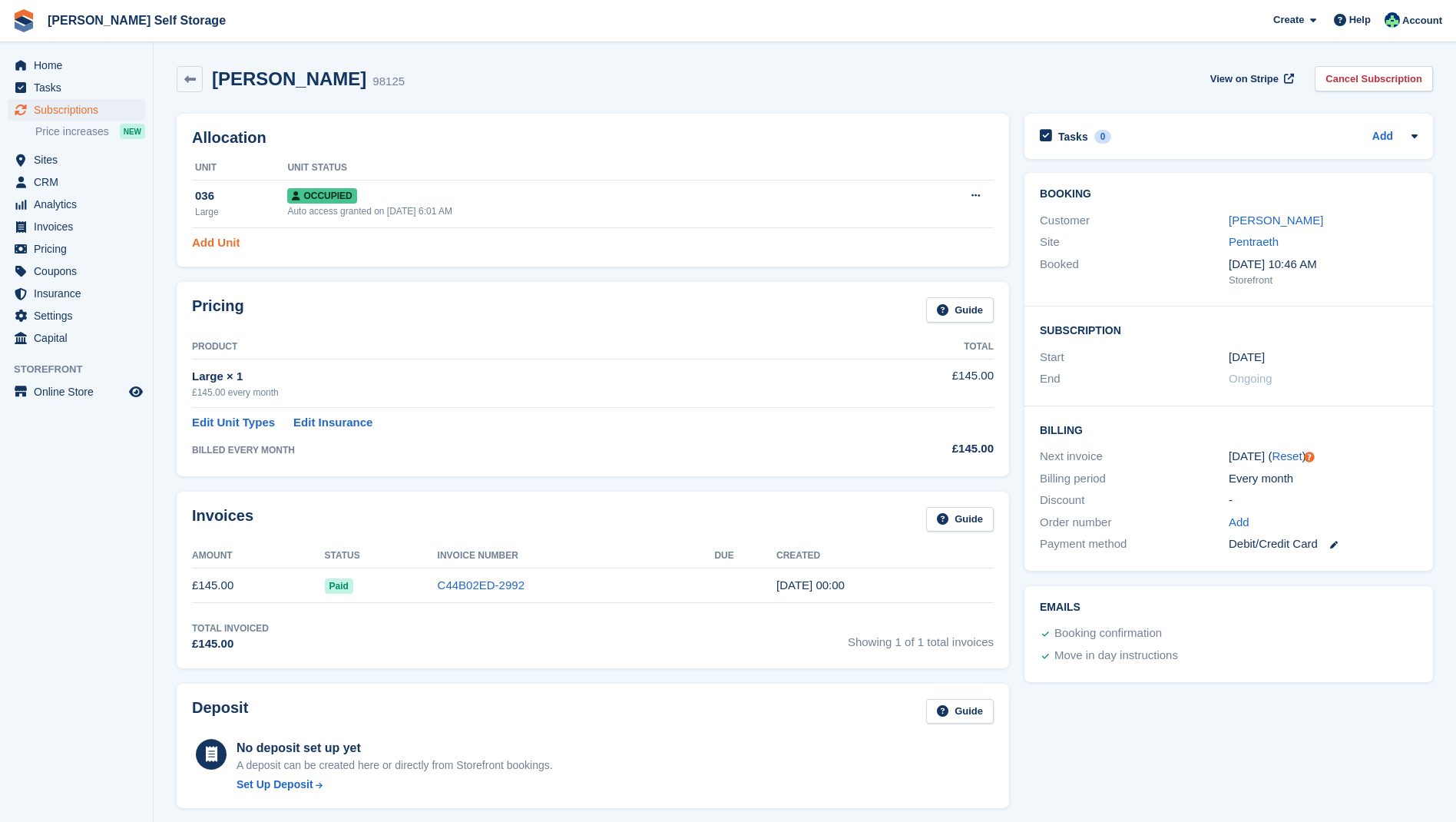
drag, startPoint x: 220, startPoint y: 239, endPoint x: 234, endPoint y: 241, distance: 14.1
click at [220, 239] on link "Add Unit" at bounding box center [216, 243] width 48 height 18
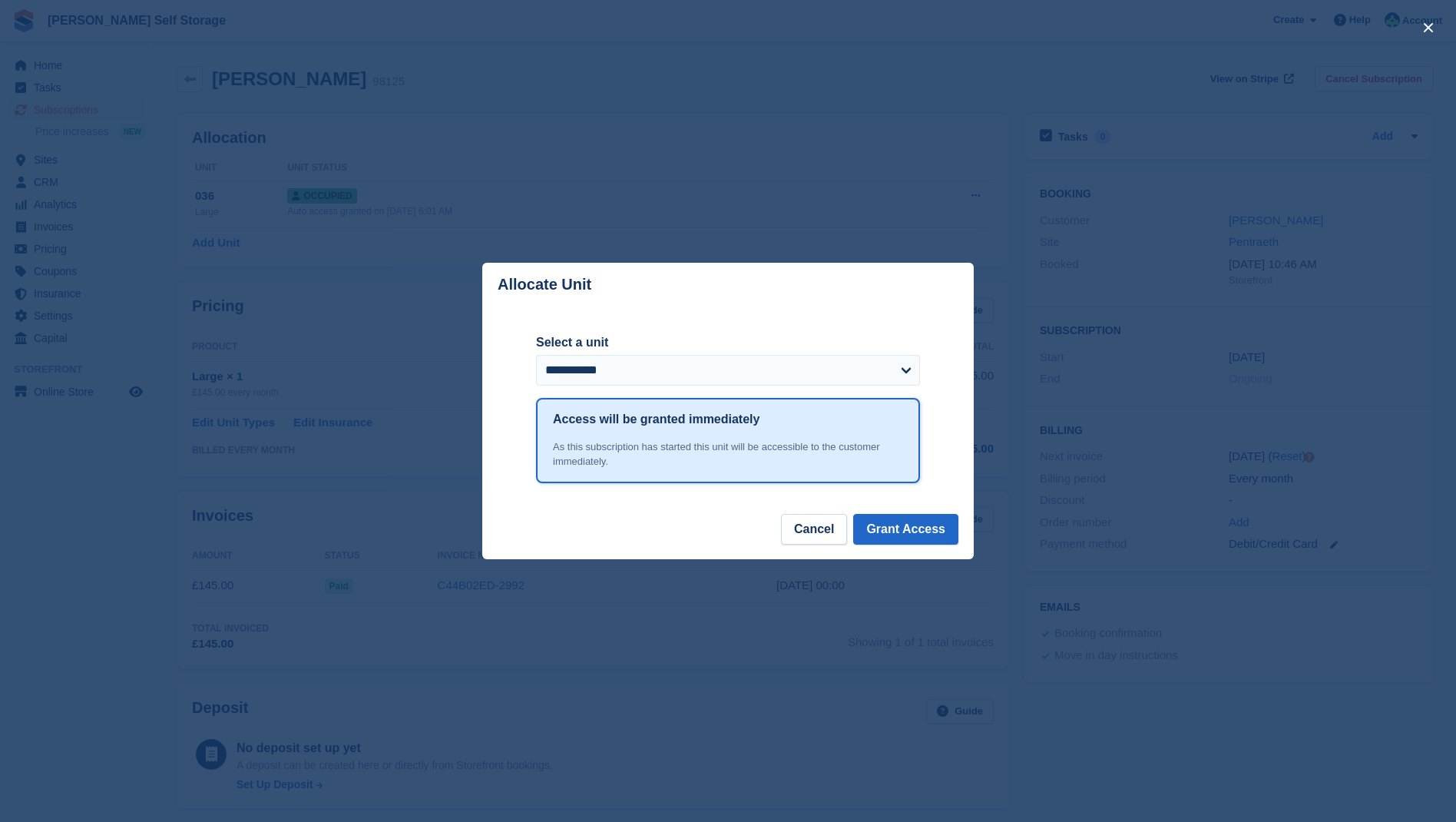
click at [815, 525] on button "Cancel" at bounding box center [814, 528] width 66 height 30
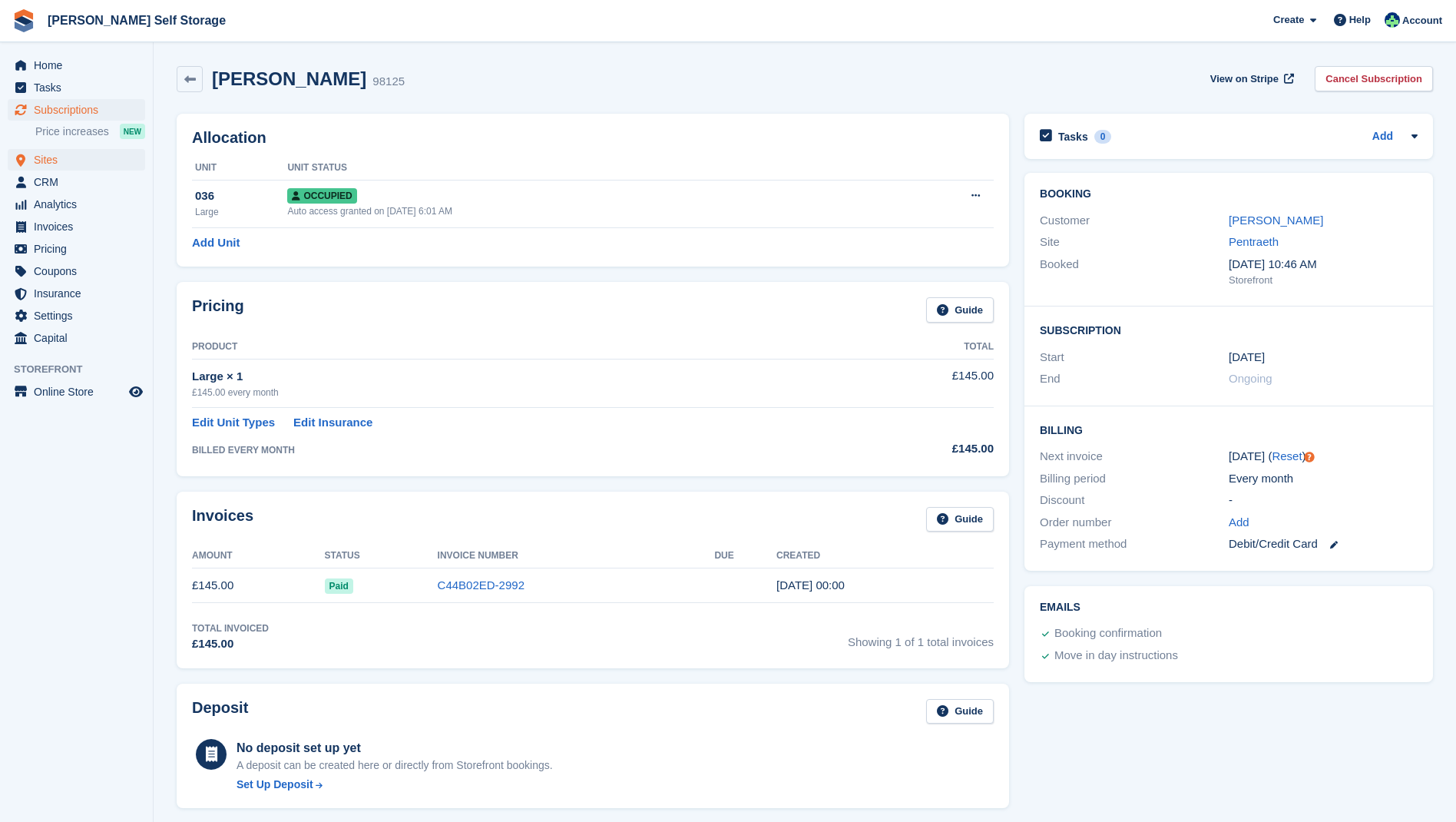
click at [48, 157] on span "Sites" at bounding box center [80, 160] width 92 height 22
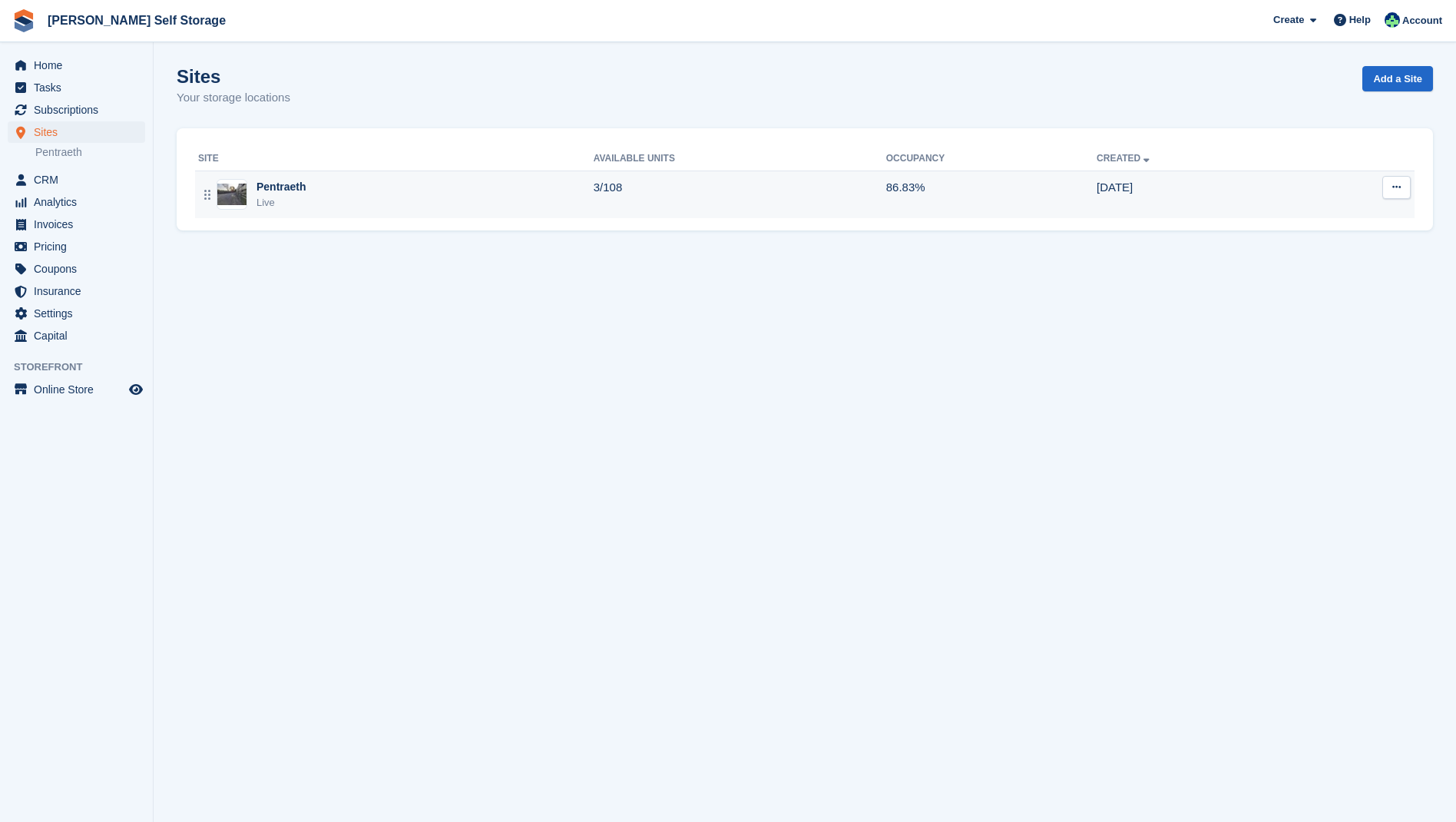
click at [276, 187] on div "Pentraeth" at bounding box center [281, 187] width 50 height 16
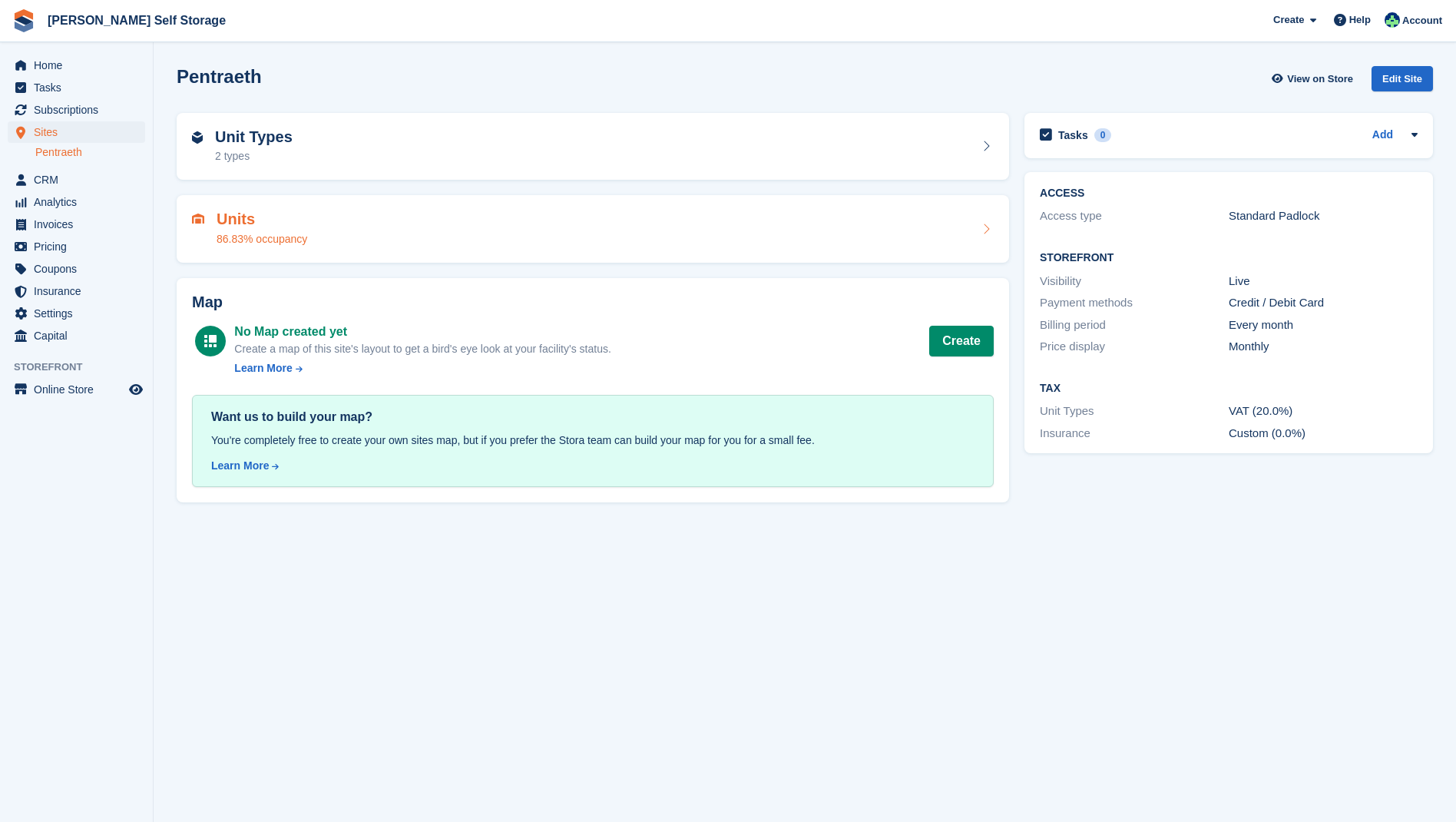
drag, startPoint x: 233, startPoint y: 220, endPoint x: 313, endPoint y: 227, distance: 80.3
click at [234, 220] on h2 "Units" at bounding box center [262, 219] width 91 height 18
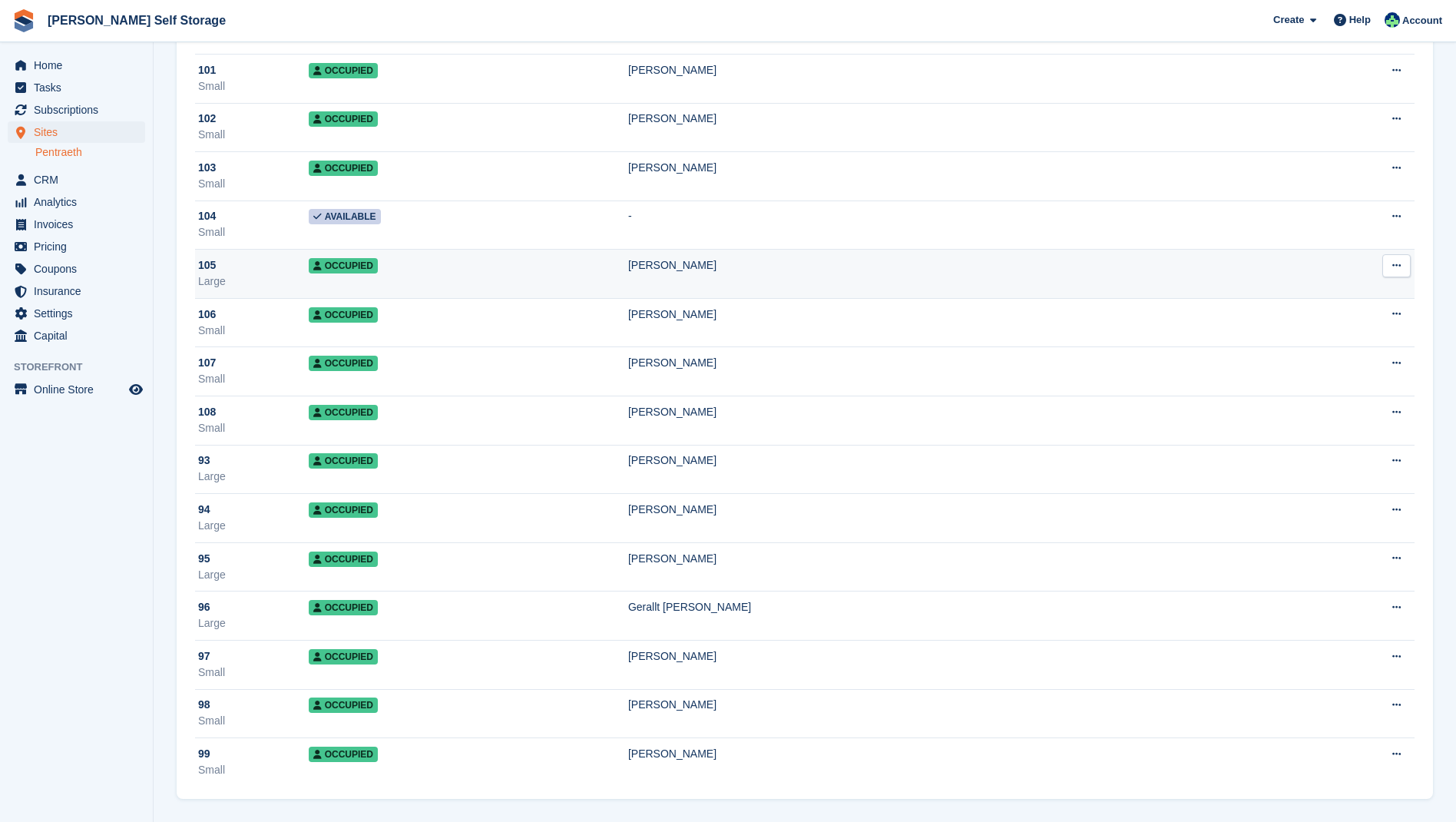
scroll to position [4676, 0]
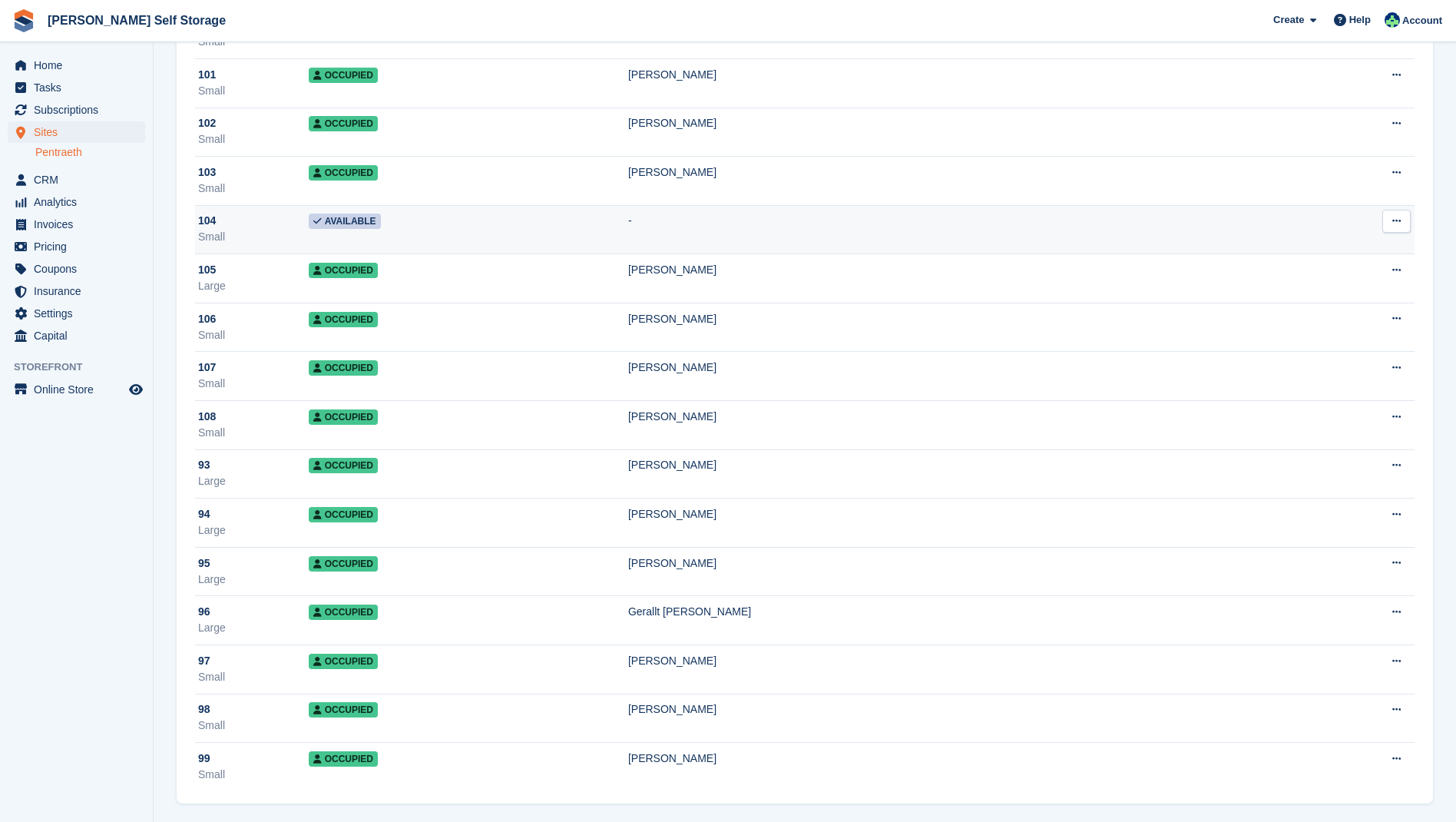
click at [359, 222] on span "Available" at bounding box center [345, 221] width 72 height 16
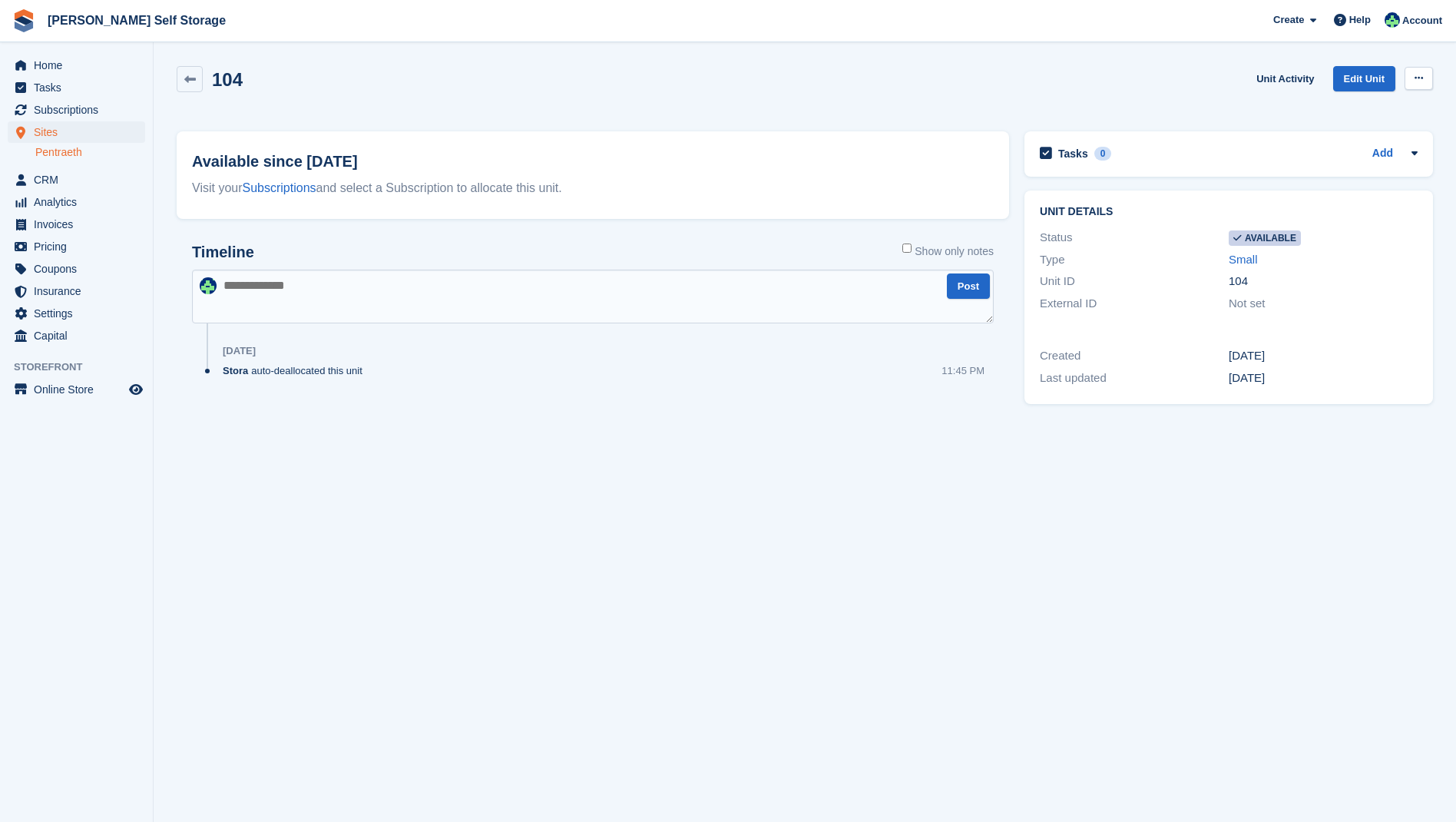
click at [1417, 80] on icon at bounding box center [1418, 77] width 9 height 10
click at [1265, 76] on link "Unit Activity" at bounding box center [1285, 79] width 70 height 25
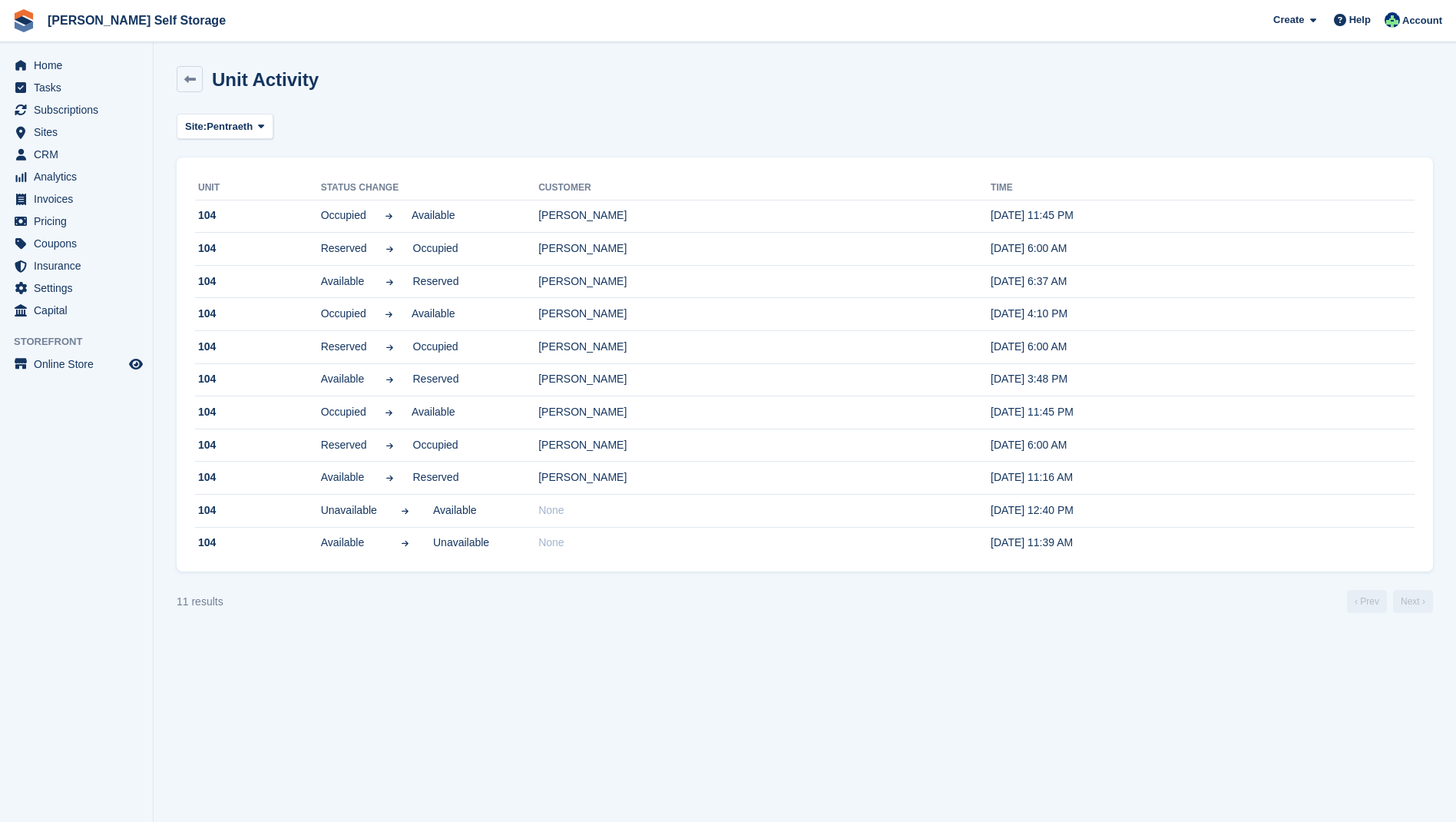
click at [1271, 78] on div "Unit Activity" at bounding box center [805, 88] width 1257 height 45
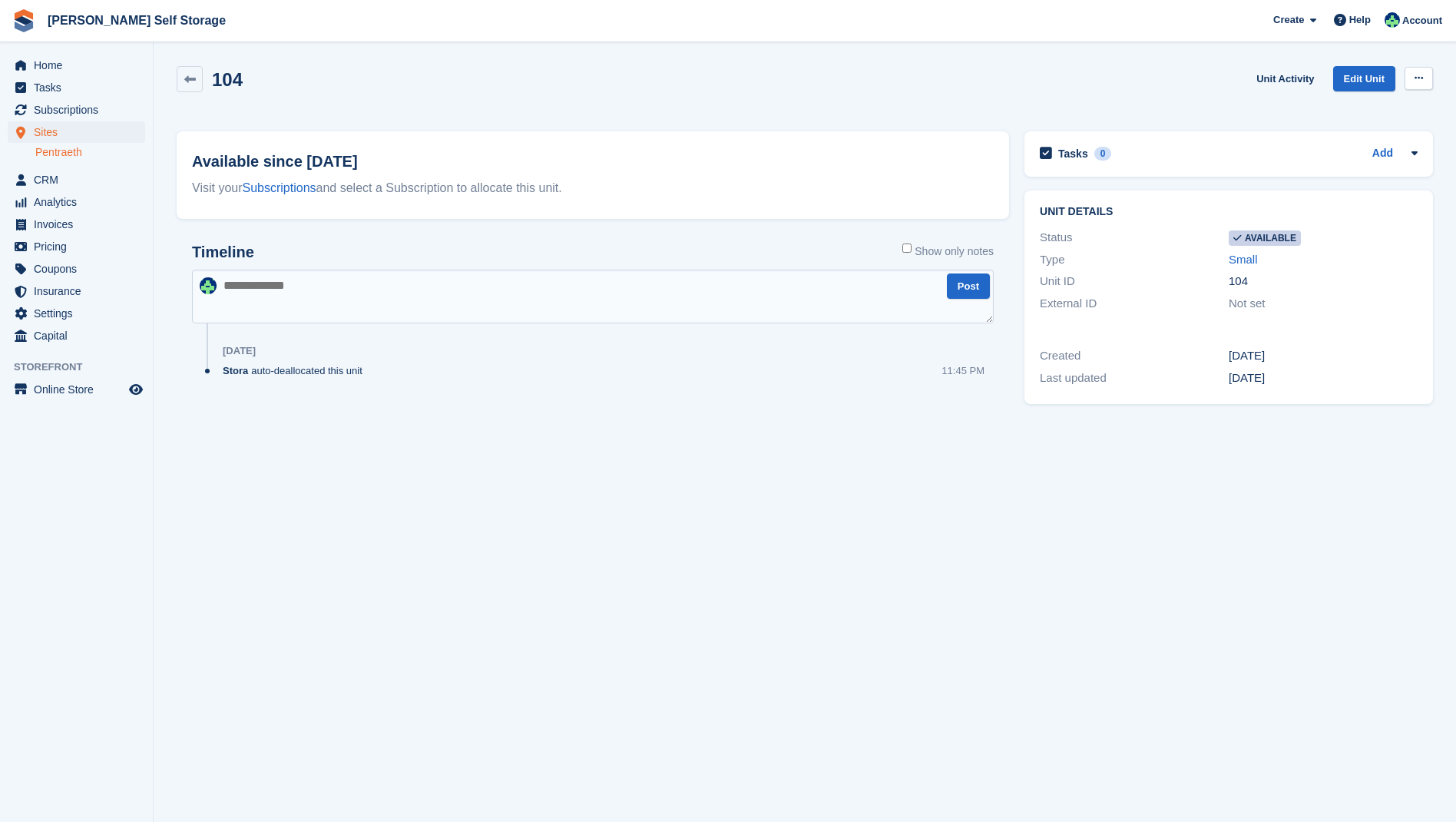
click at [1418, 78] on icon at bounding box center [1418, 77] width 9 height 10
click at [1353, 77] on link "Edit Unit" at bounding box center [1365, 79] width 63 height 25
click at [1366, 77] on link "Edit Unit" at bounding box center [1365, 79] width 63 height 25
click at [1422, 78] on icon at bounding box center [1418, 77] width 9 height 10
drag, startPoint x: 1346, startPoint y: 107, endPoint x: 1330, endPoint y: 109, distance: 16.1
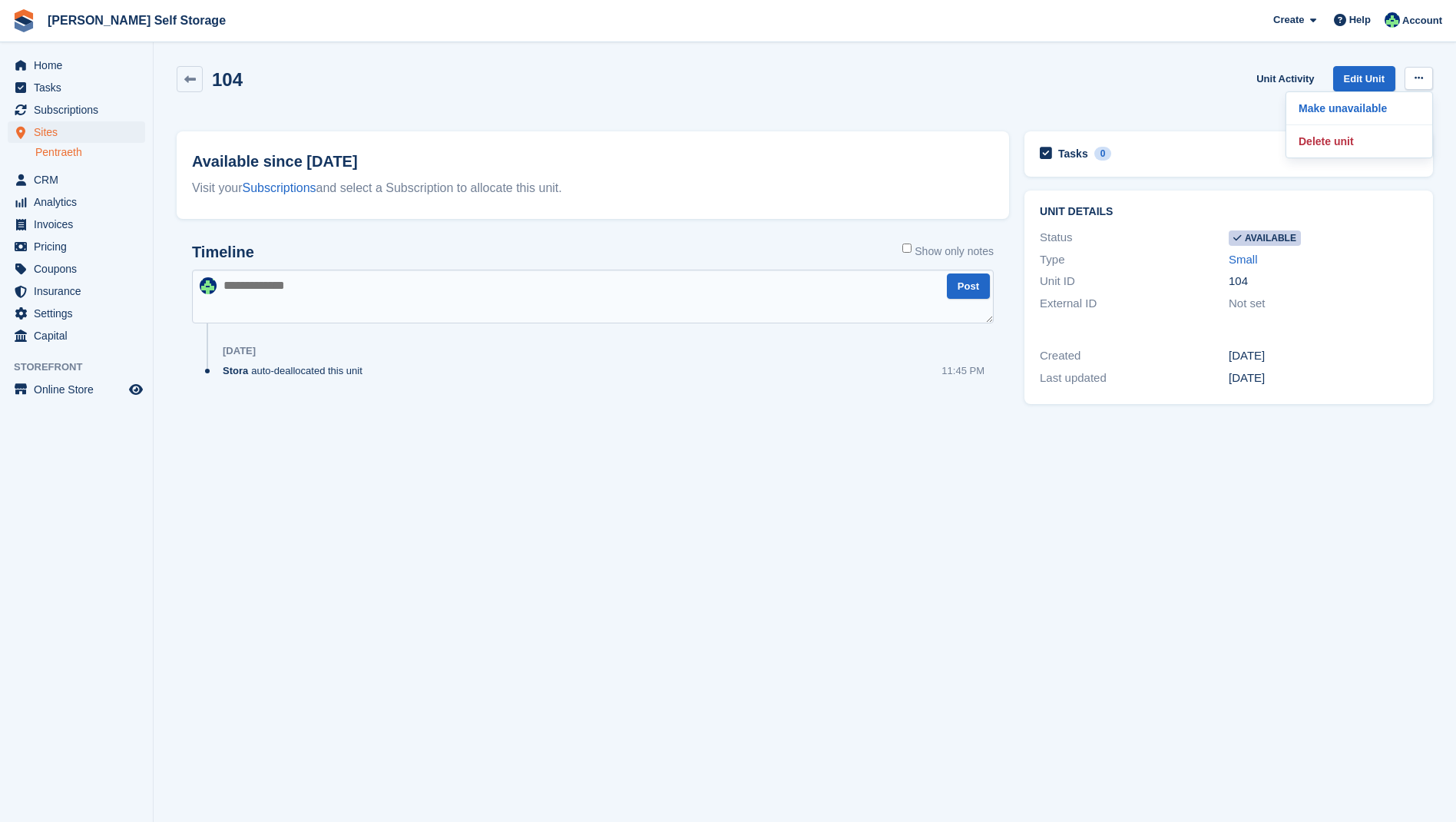
click at [1346, 107] on p "Make unavailable" at bounding box center [1359, 109] width 134 height 20
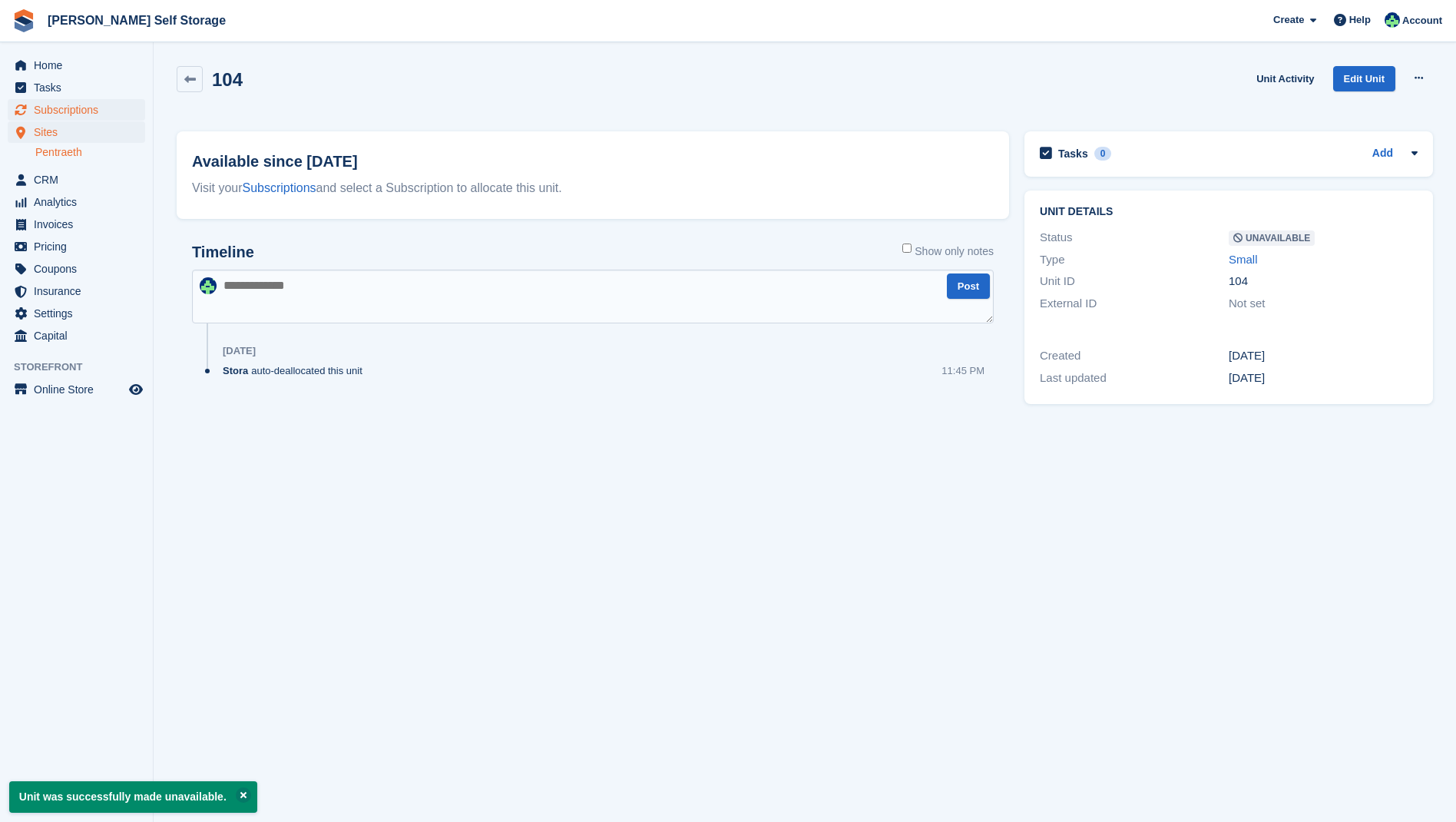
scroll to position [1, 0]
click at [70, 112] on span "Subscriptions" at bounding box center [80, 110] width 92 height 22
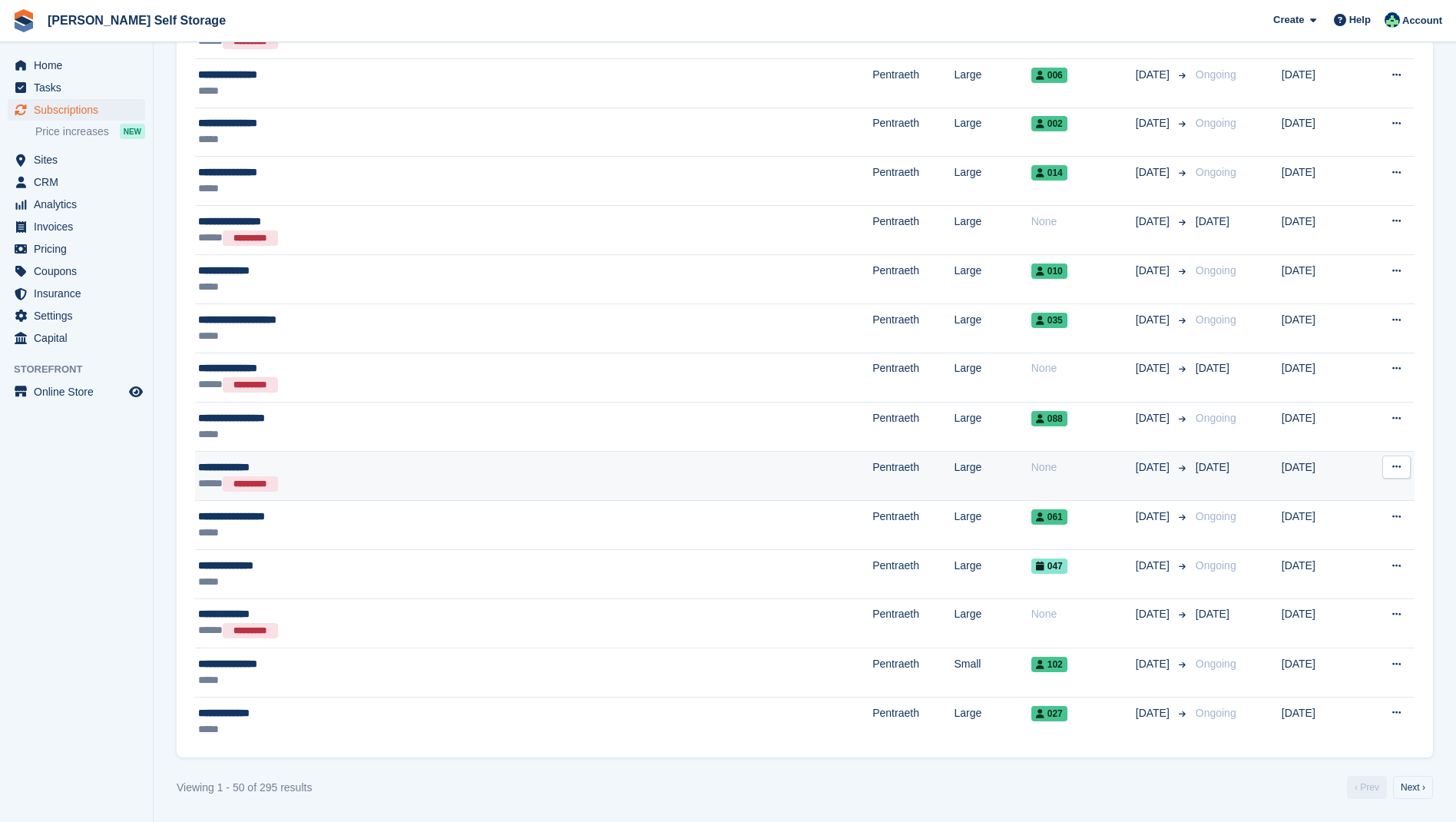
scroll to position [1965, 0]
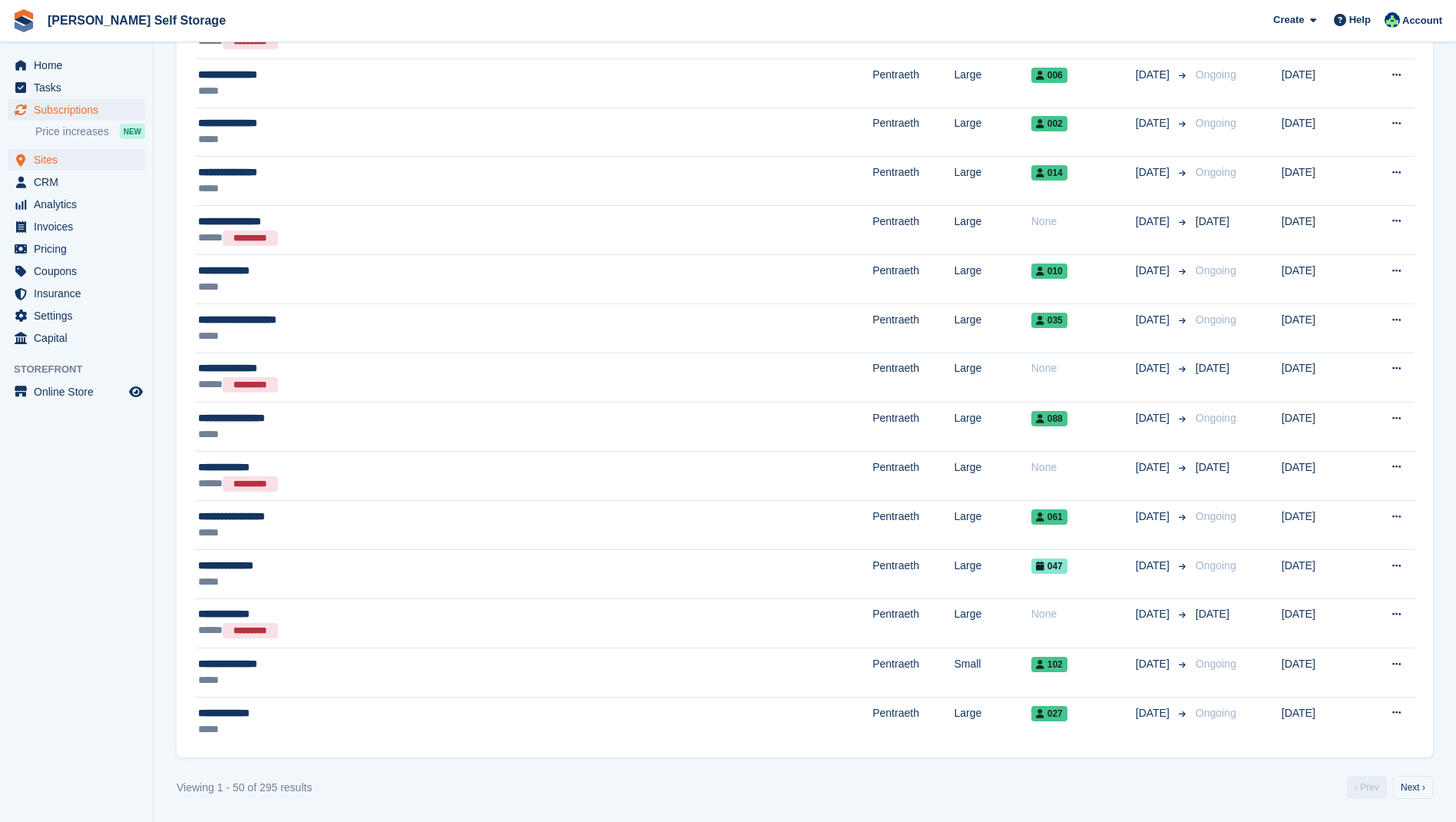
drag, startPoint x: 53, startPoint y: 162, endPoint x: 66, endPoint y: 160, distance: 13.2
click at [54, 161] on span "Sites" at bounding box center [80, 160] width 92 height 22
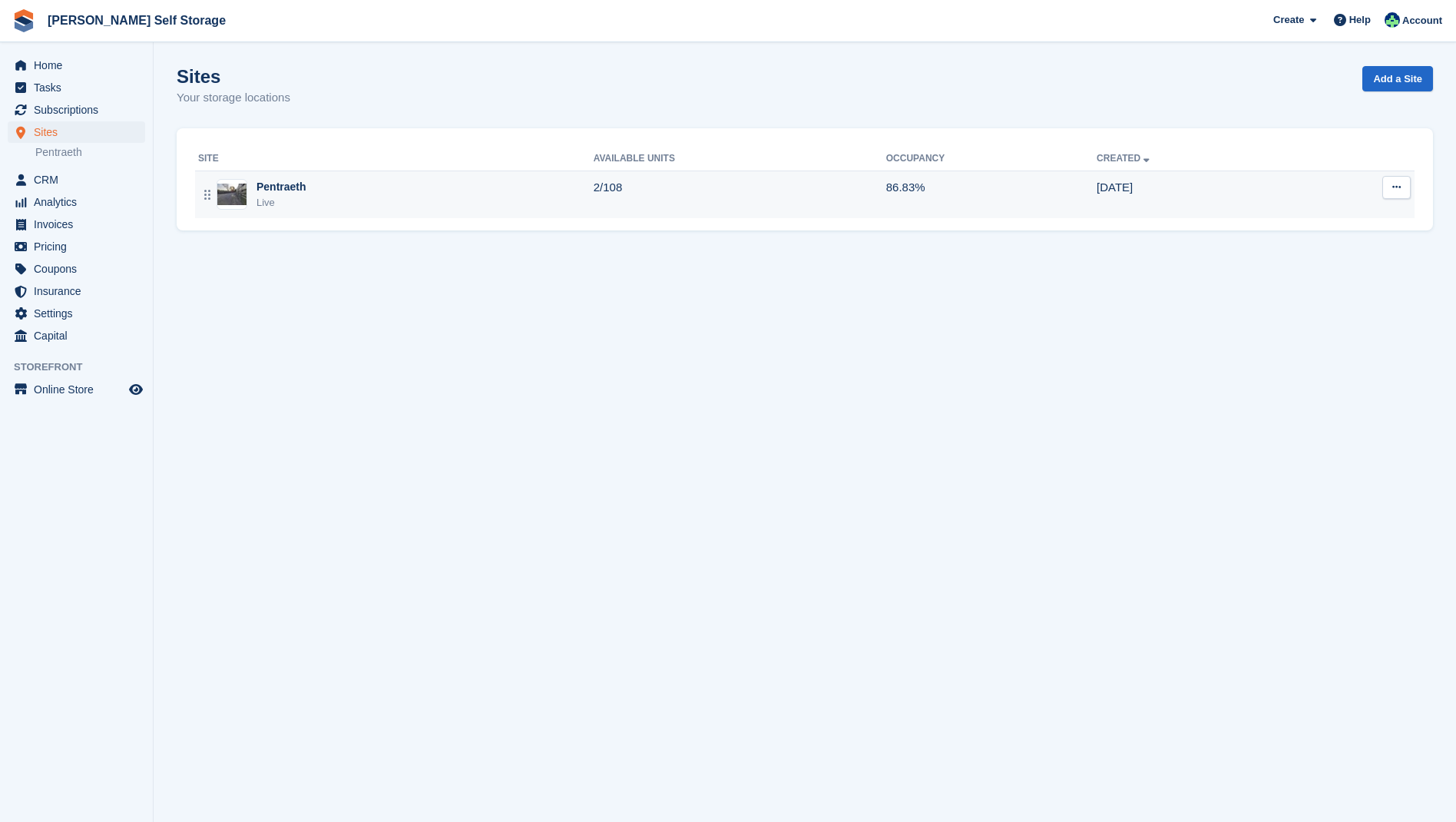
click at [277, 187] on div "Pentraeth" at bounding box center [281, 187] width 50 height 16
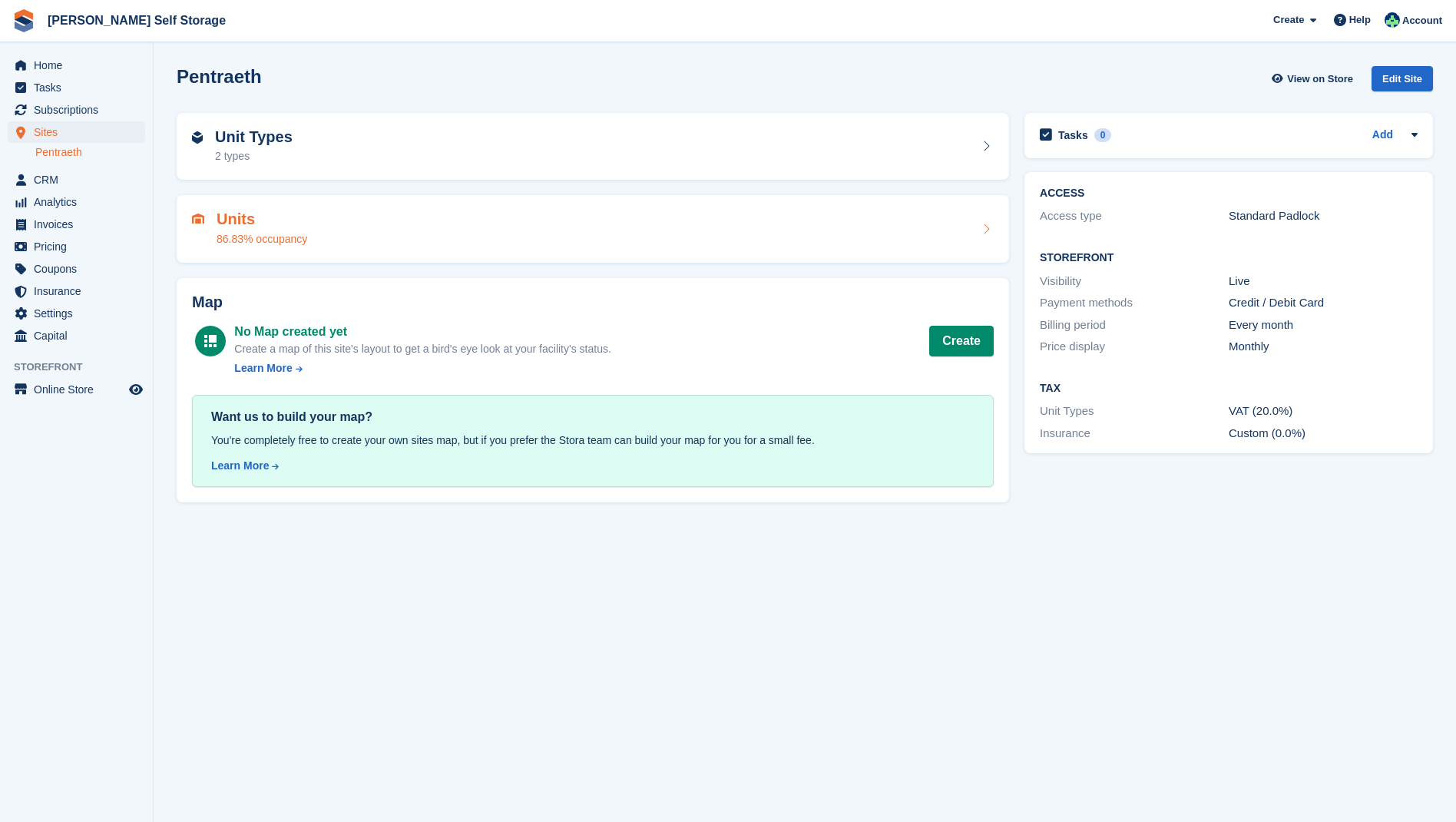
click at [240, 220] on h2 "Units" at bounding box center [262, 219] width 91 height 18
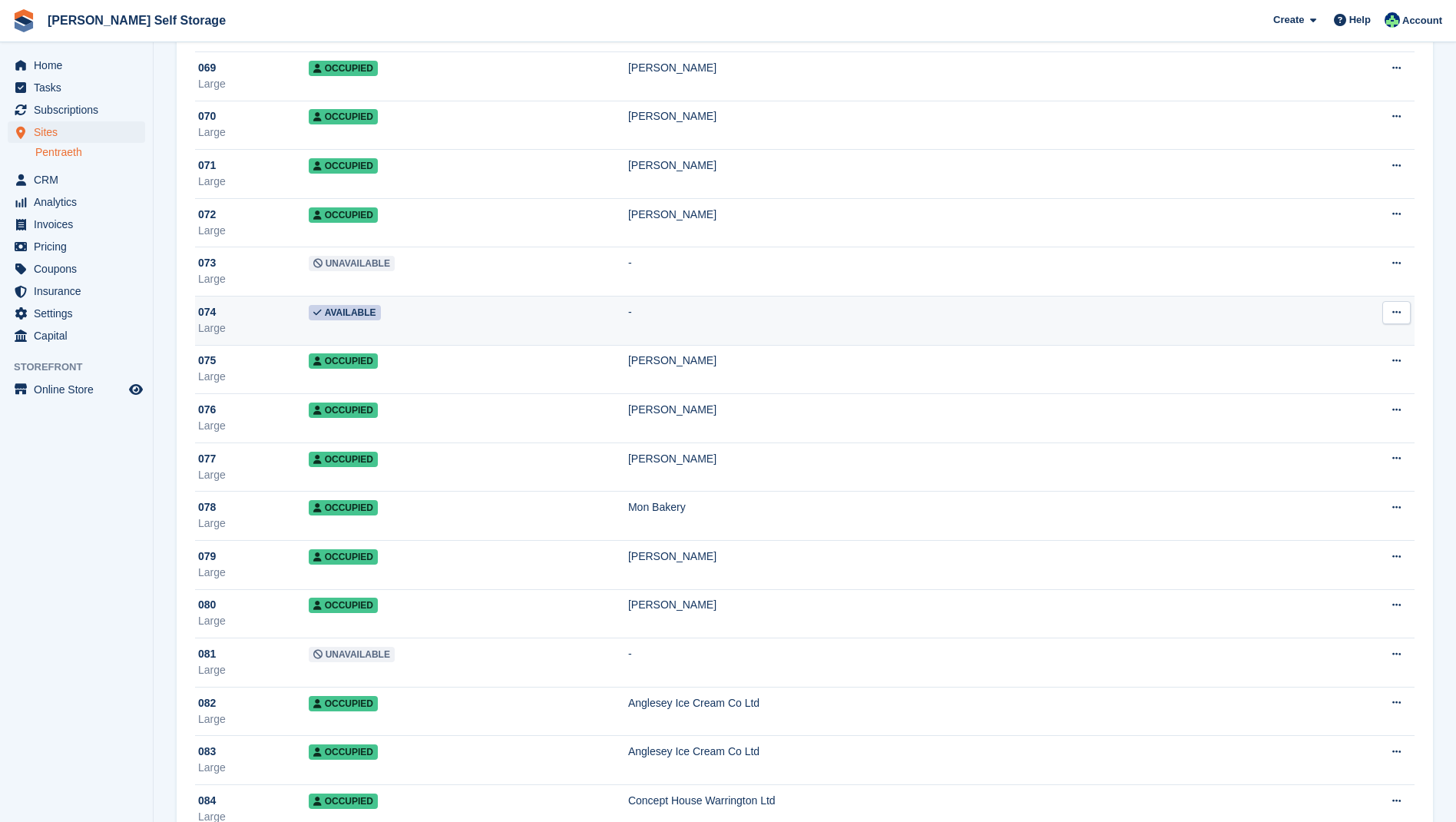
scroll to position [3461, 0]
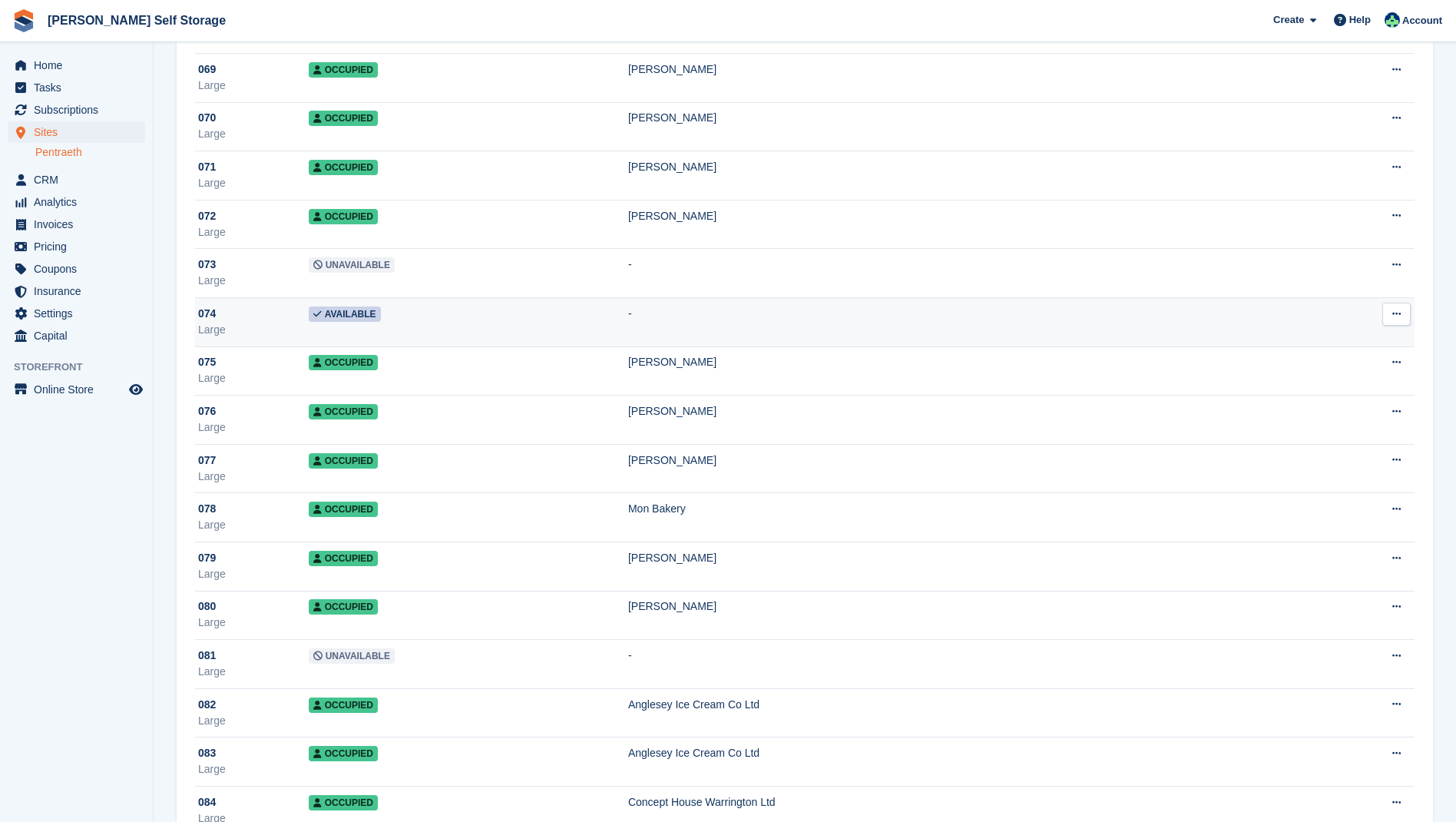
click at [367, 314] on span "Available" at bounding box center [345, 314] width 72 height 16
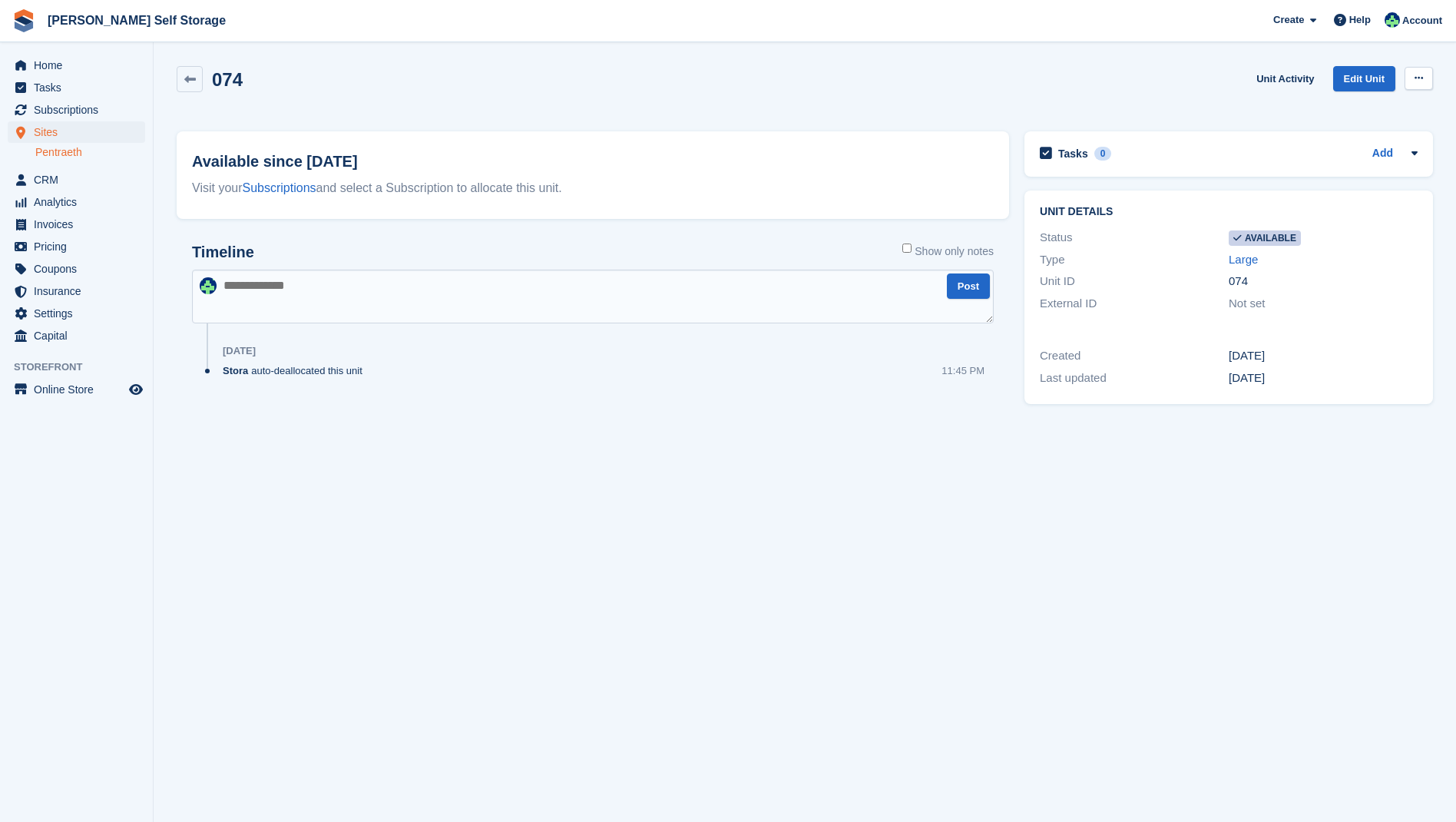
click at [1422, 77] on icon at bounding box center [1418, 77] width 9 height 10
drag, startPoint x: 1354, startPoint y: 105, endPoint x: 1303, endPoint y: 104, distance: 51.0
click at [1354, 105] on p "Make unavailable" at bounding box center [1359, 109] width 134 height 20
click at [379, 456] on section "Unit was successfully made unavailable. 074 Unit Activity Edit Unit Make Availa…" at bounding box center [805, 411] width 1303 height 822
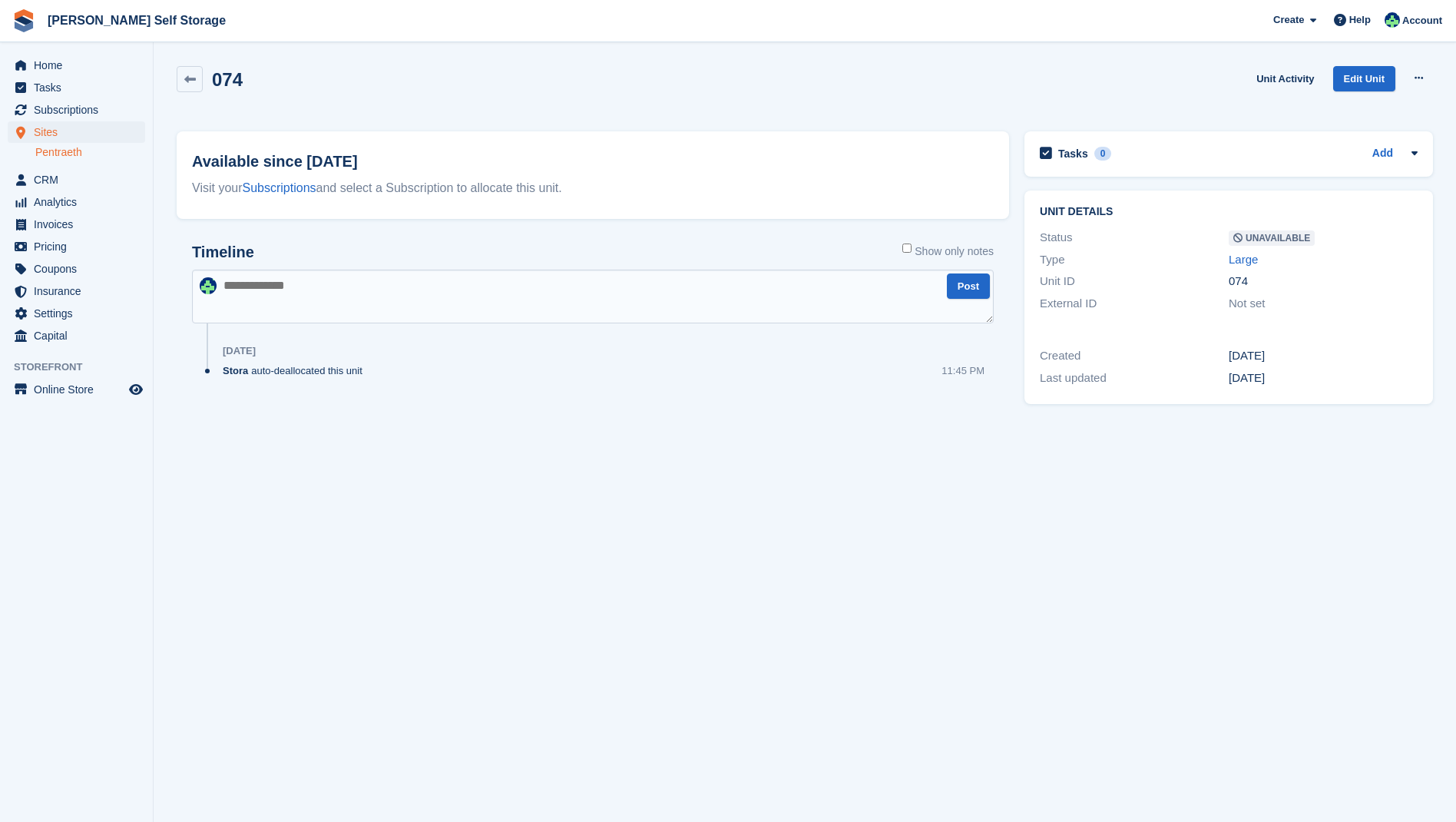
scroll to position [0, 0]
click at [73, 106] on span "Subscriptions" at bounding box center [80, 110] width 92 height 22
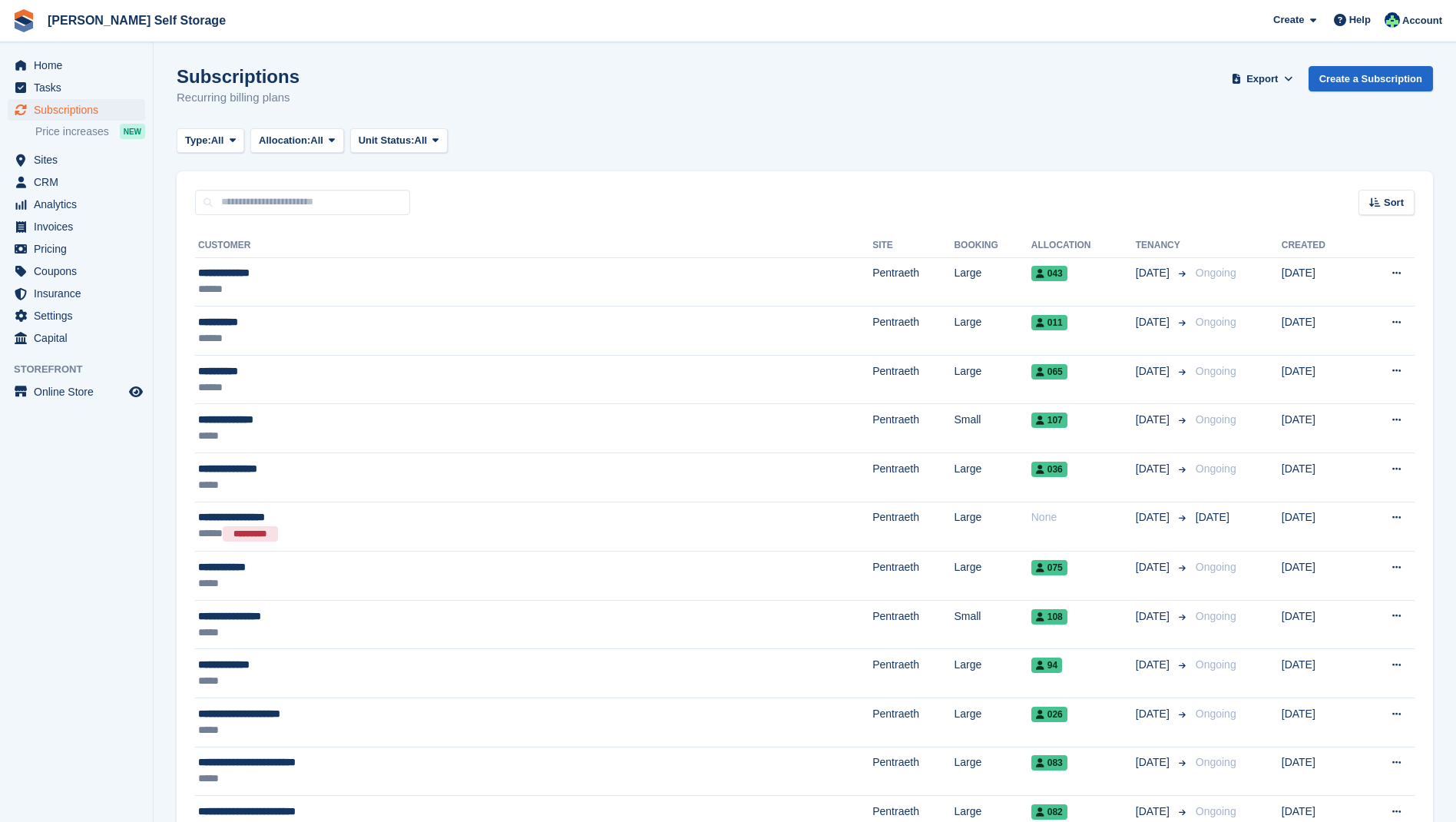
scroll to position [5, 0]
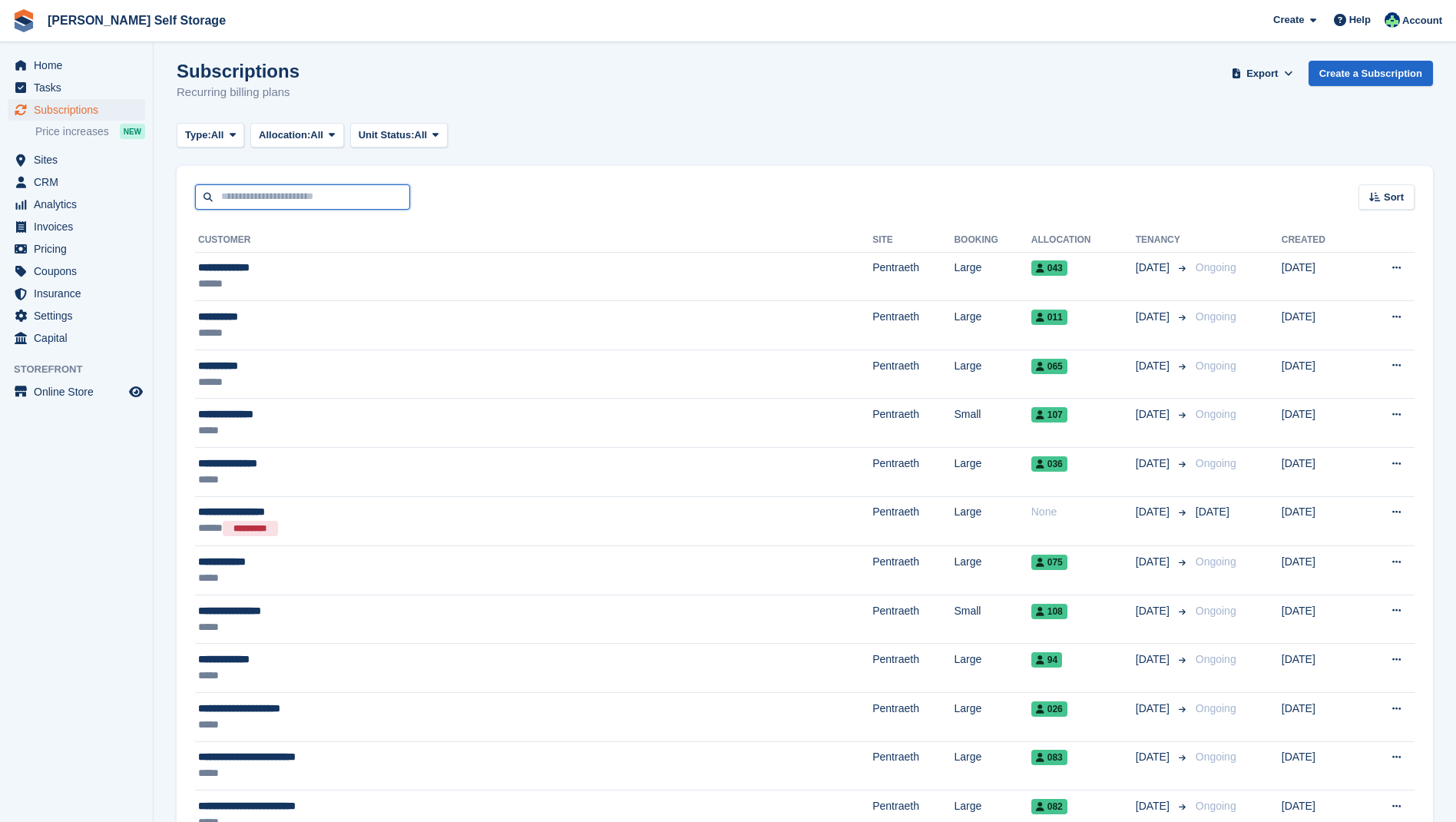
click at [251, 194] on input "text" at bounding box center [302, 197] width 215 height 25
type input "**********"
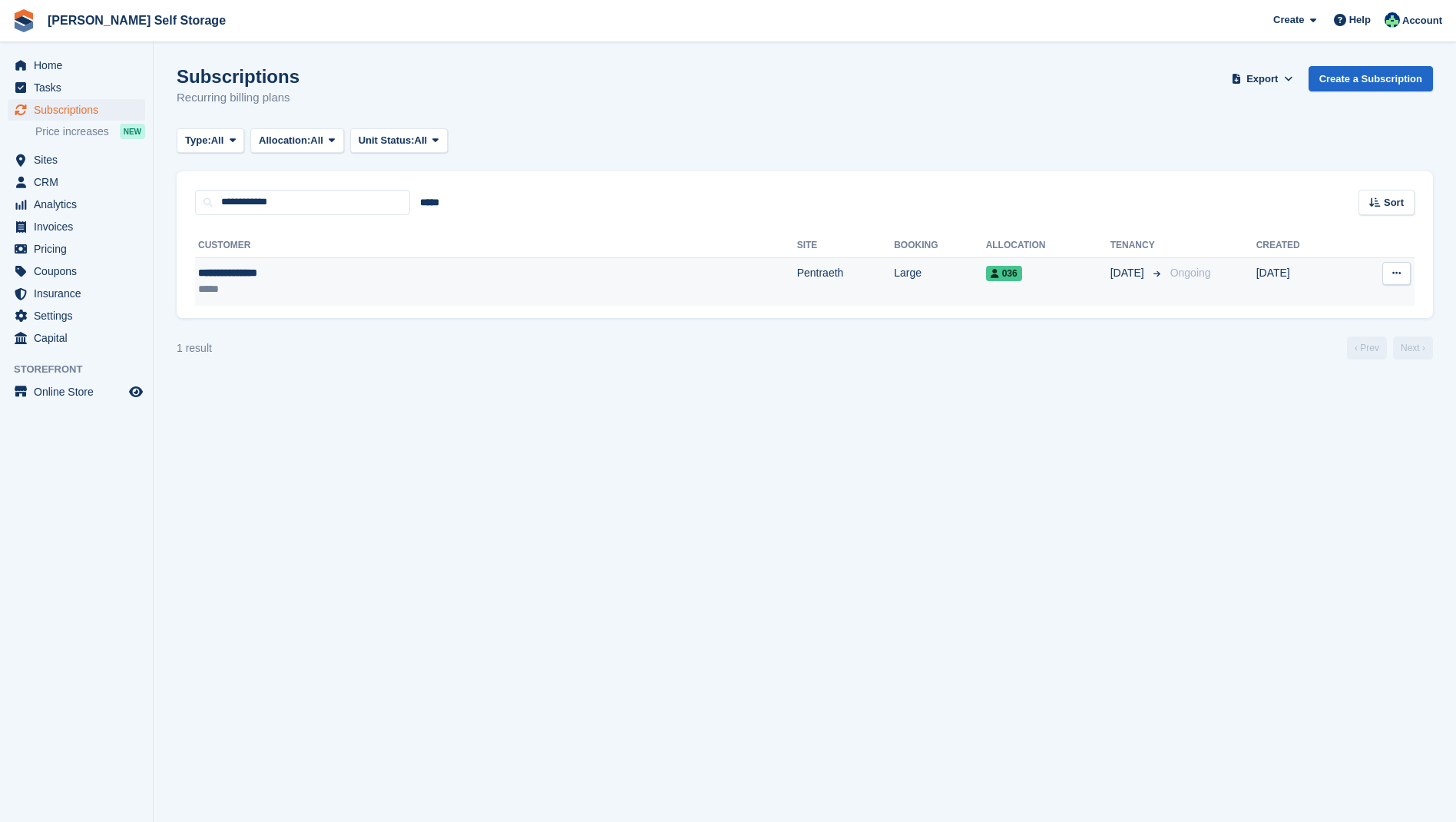
click at [225, 274] on div "**********" at bounding box center [342, 273] width 286 height 16
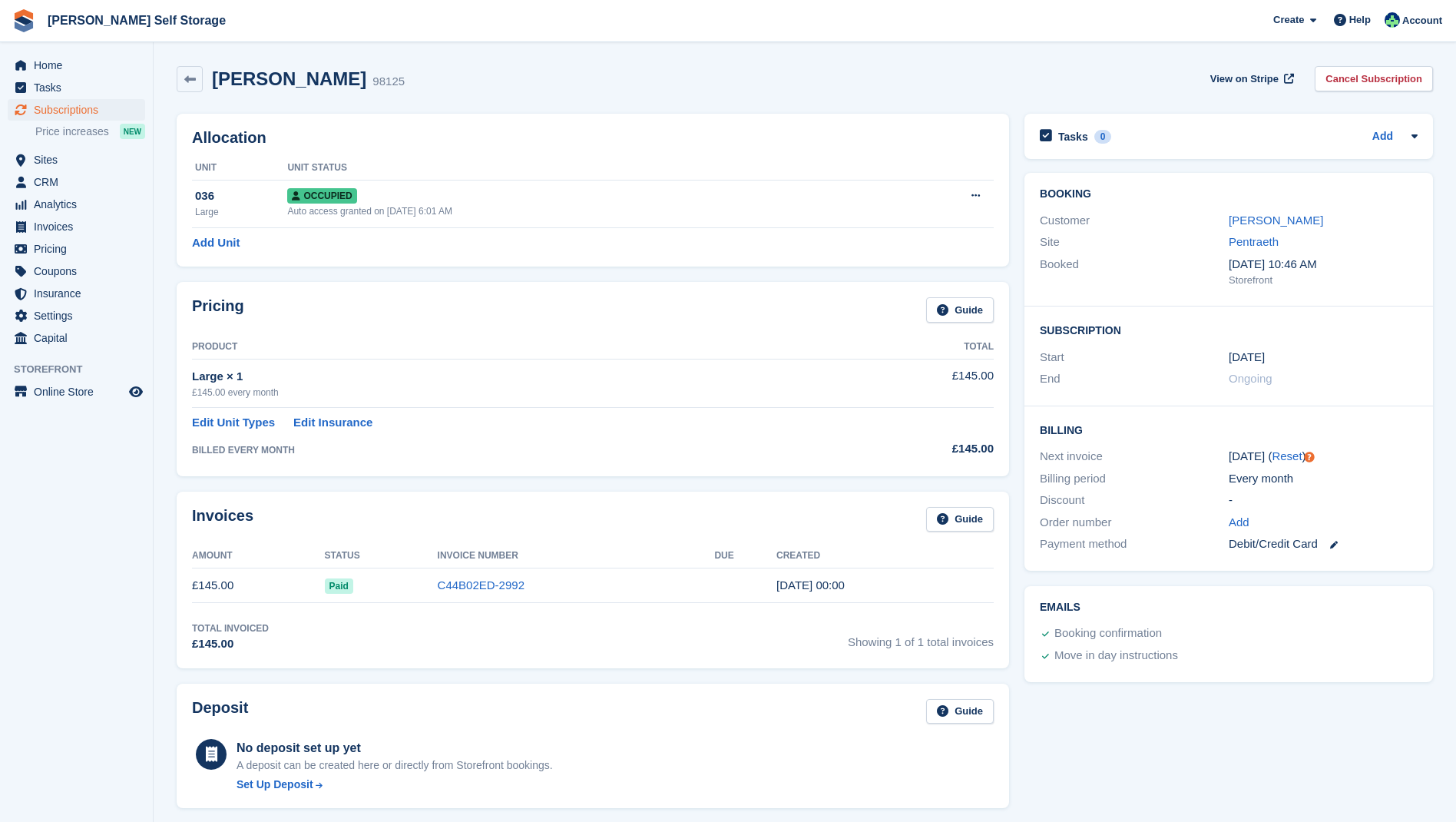
drag, startPoint x: 214, startPoint y: 241, endPoint x: 245, endPoint y: 243, distance: 31.1
click at [215, 241] on link "Add Unit" at bounding box center [216, 243] width 48 height 18
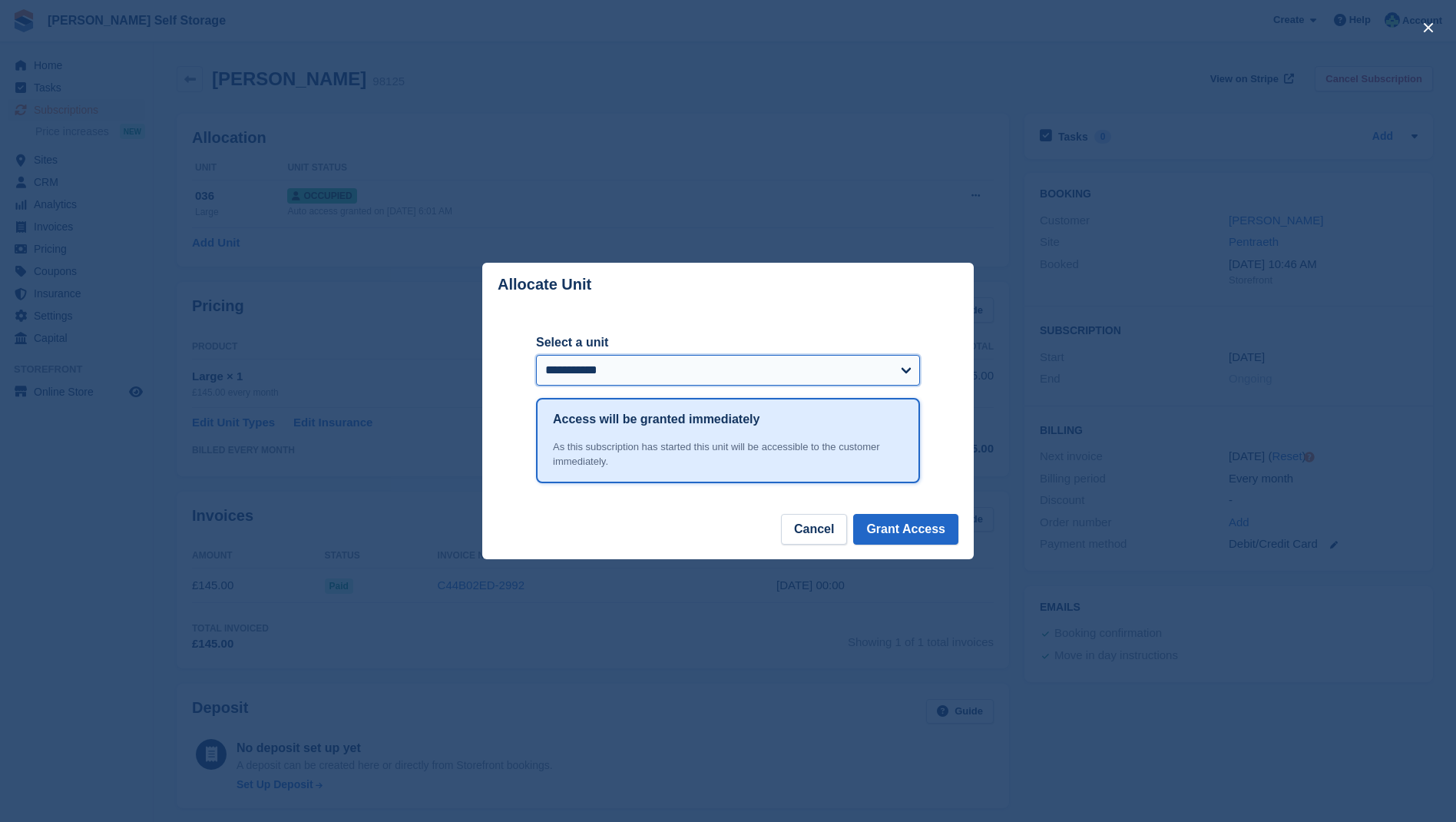
scroll to position [4, 1]
click at [813, 533] on button "Cancel" at bounding box center [814, 528] width 66 height 30
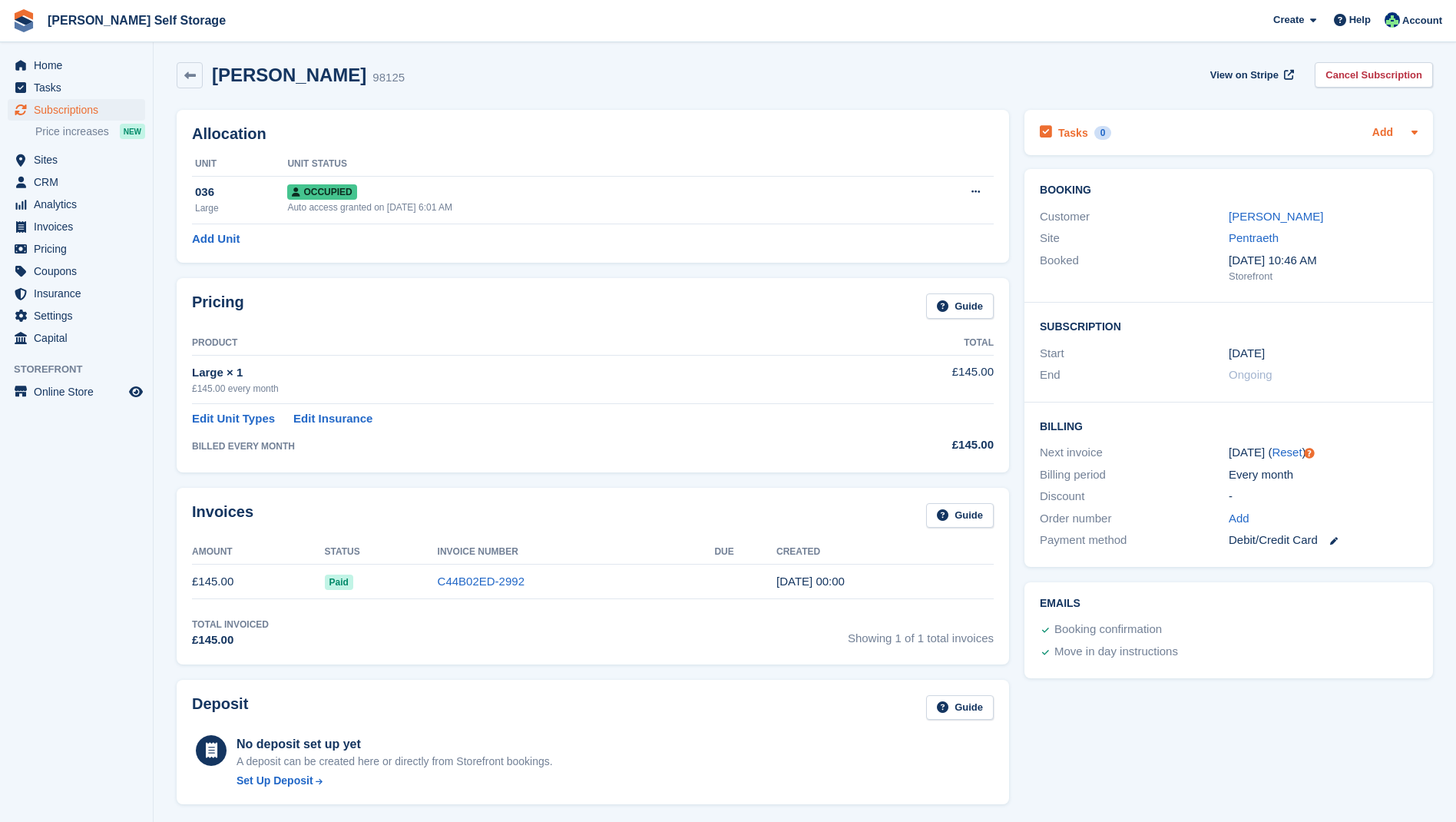
click at [1383, 130] on link "Add" at bounding box center [1383, 133] width 21 height 18
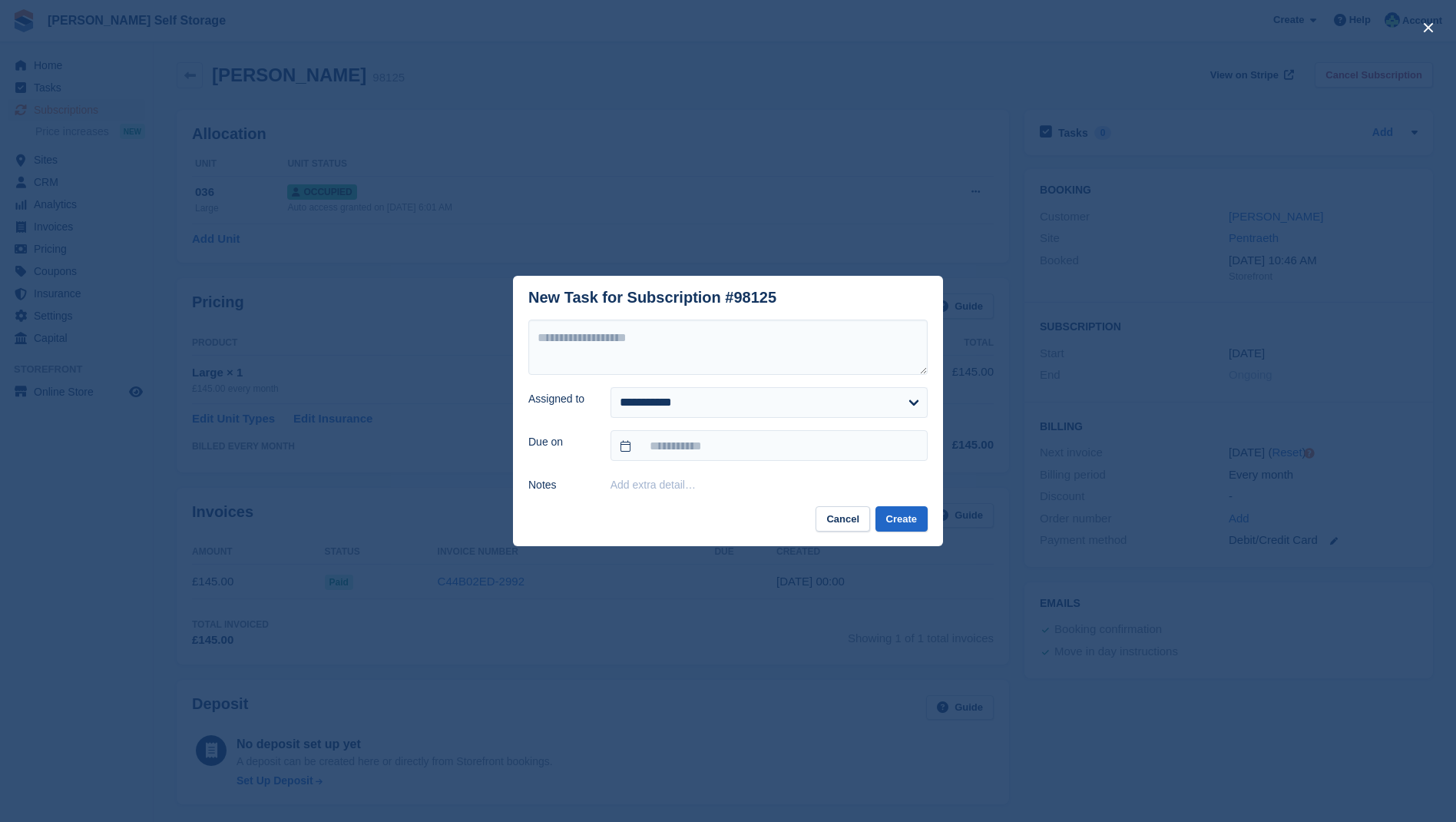
click at [840, 516] on button "Cancel" at bounding box center [843, 519] width 55 height 25
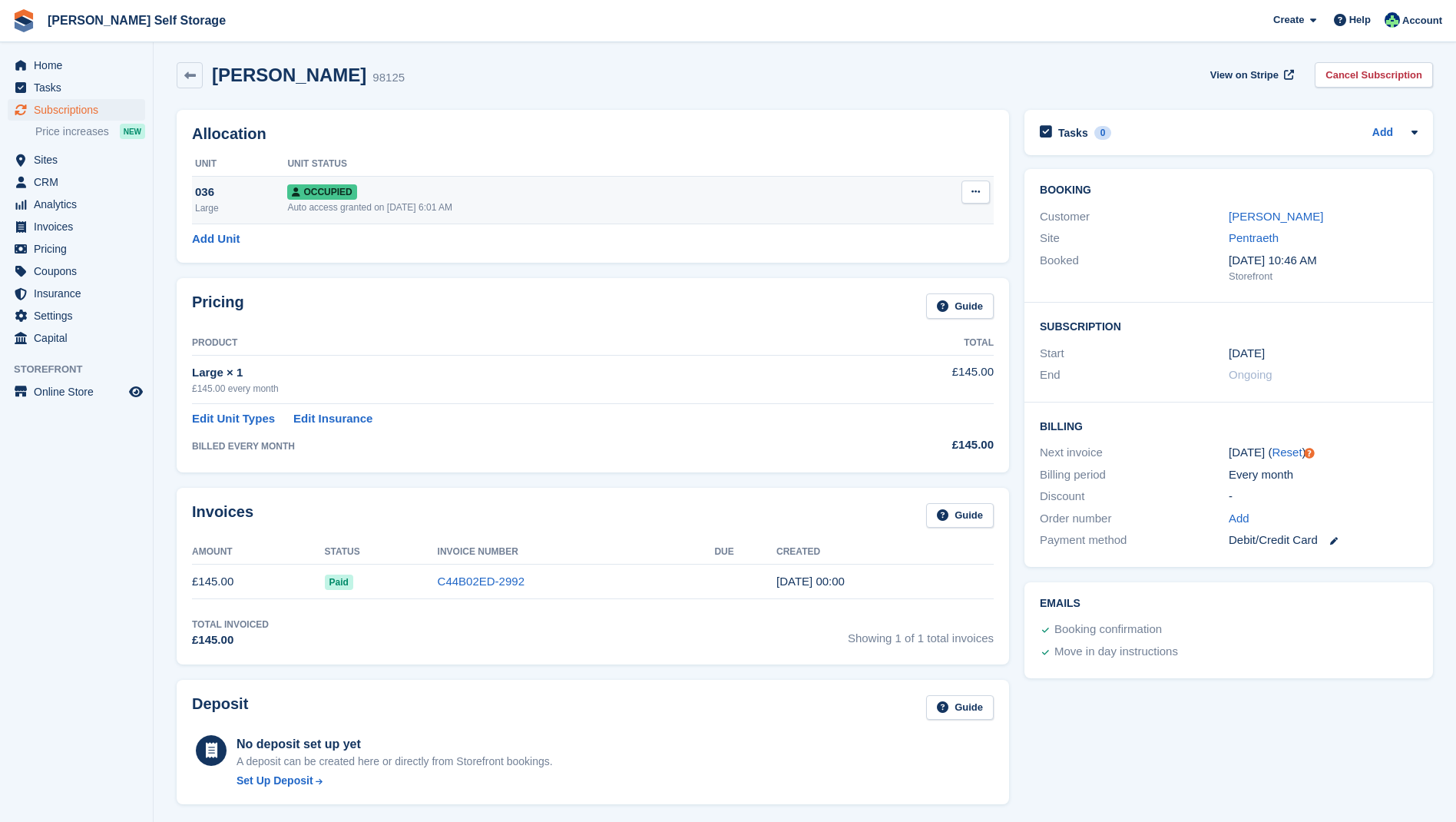
scroll to position [4, 0]
click at [975, 194] on icon at bounding box center [975, 191] width 9 height 10
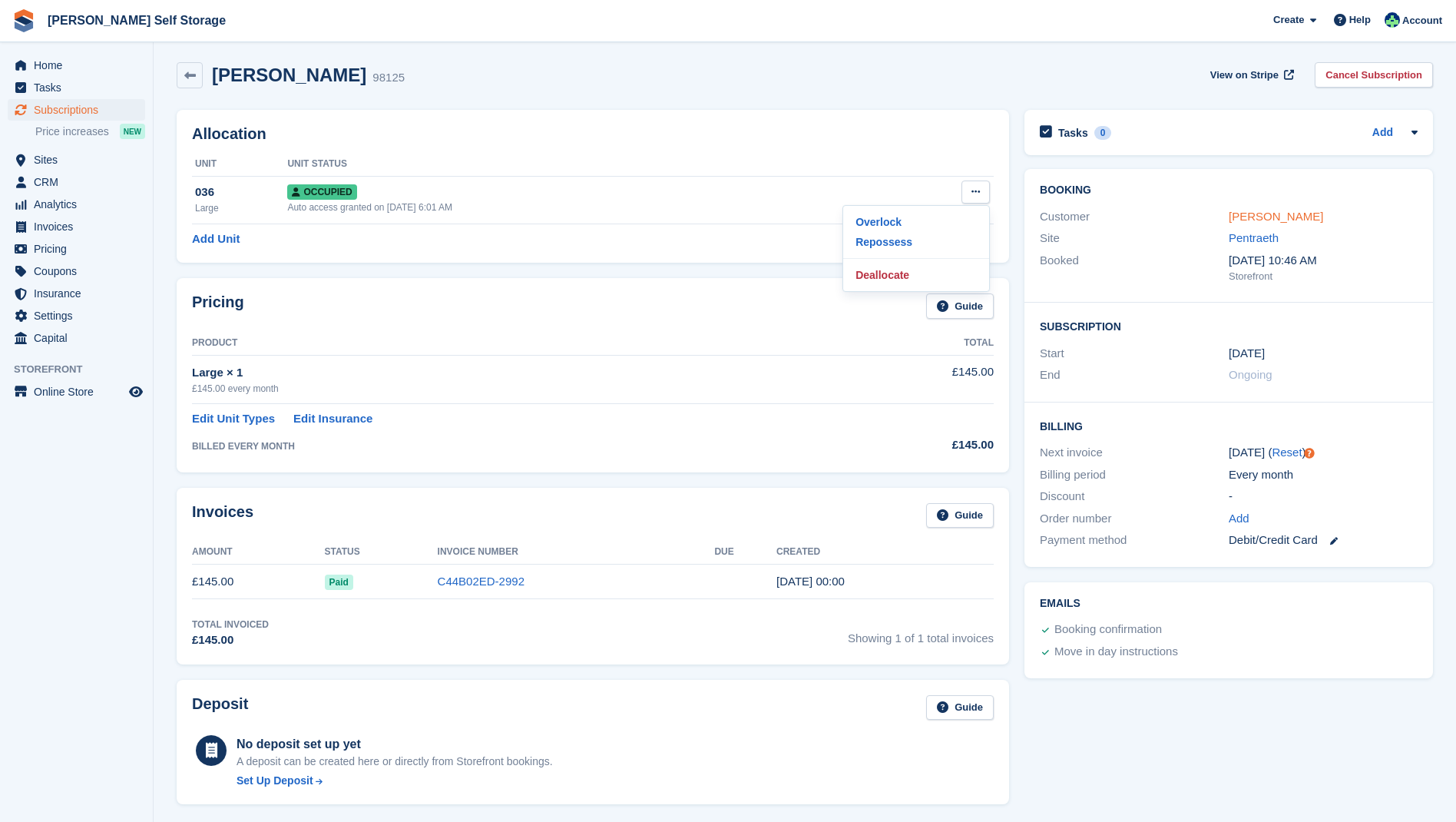
click at [1251, 213] on link "[PERSON_NAME]" at bounding box center [1275, 216] width 95 height 13
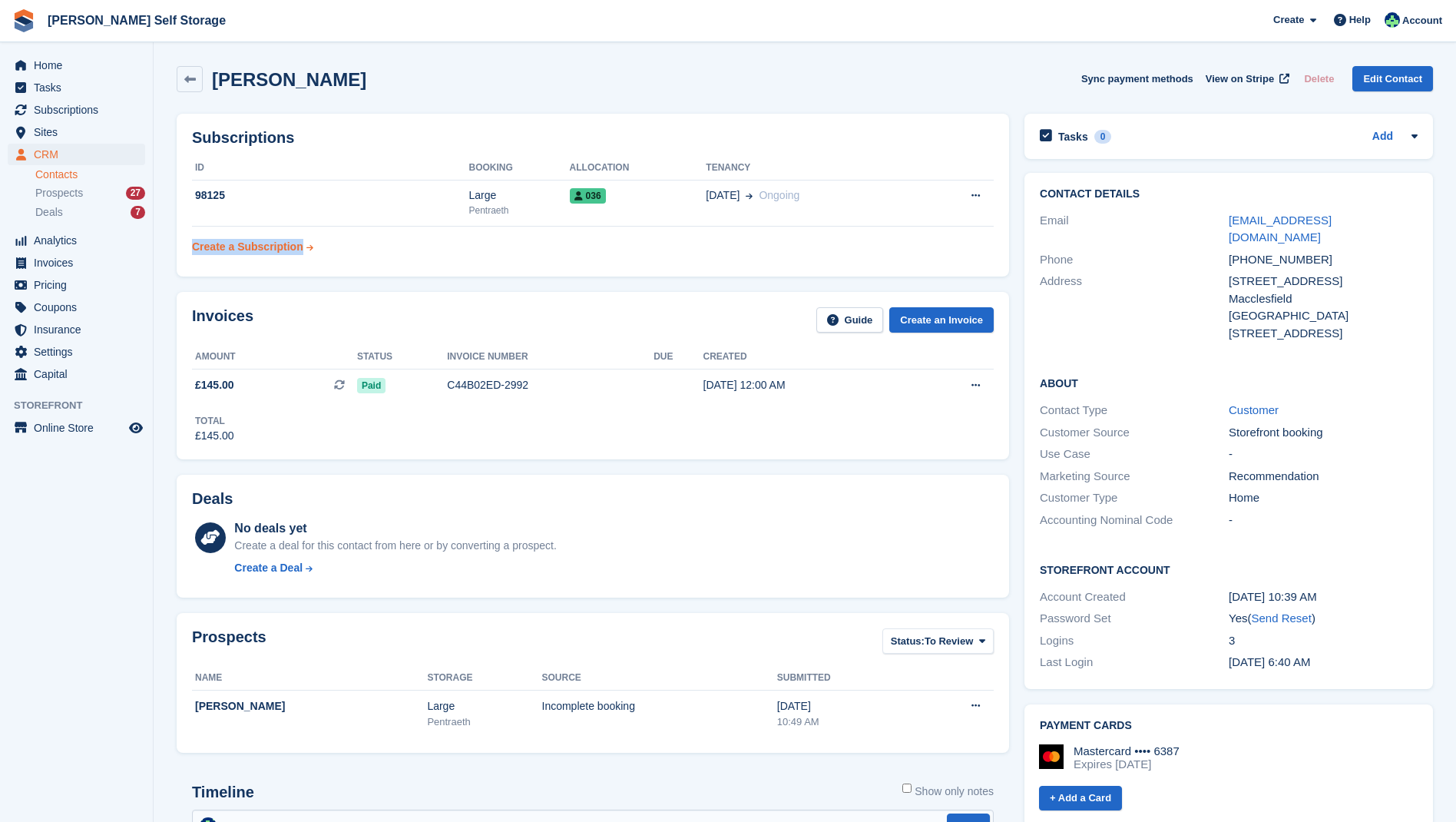
click at [205, 248] on div "Create a Subscription" at bounding box center [248, 247] width 112 height 16
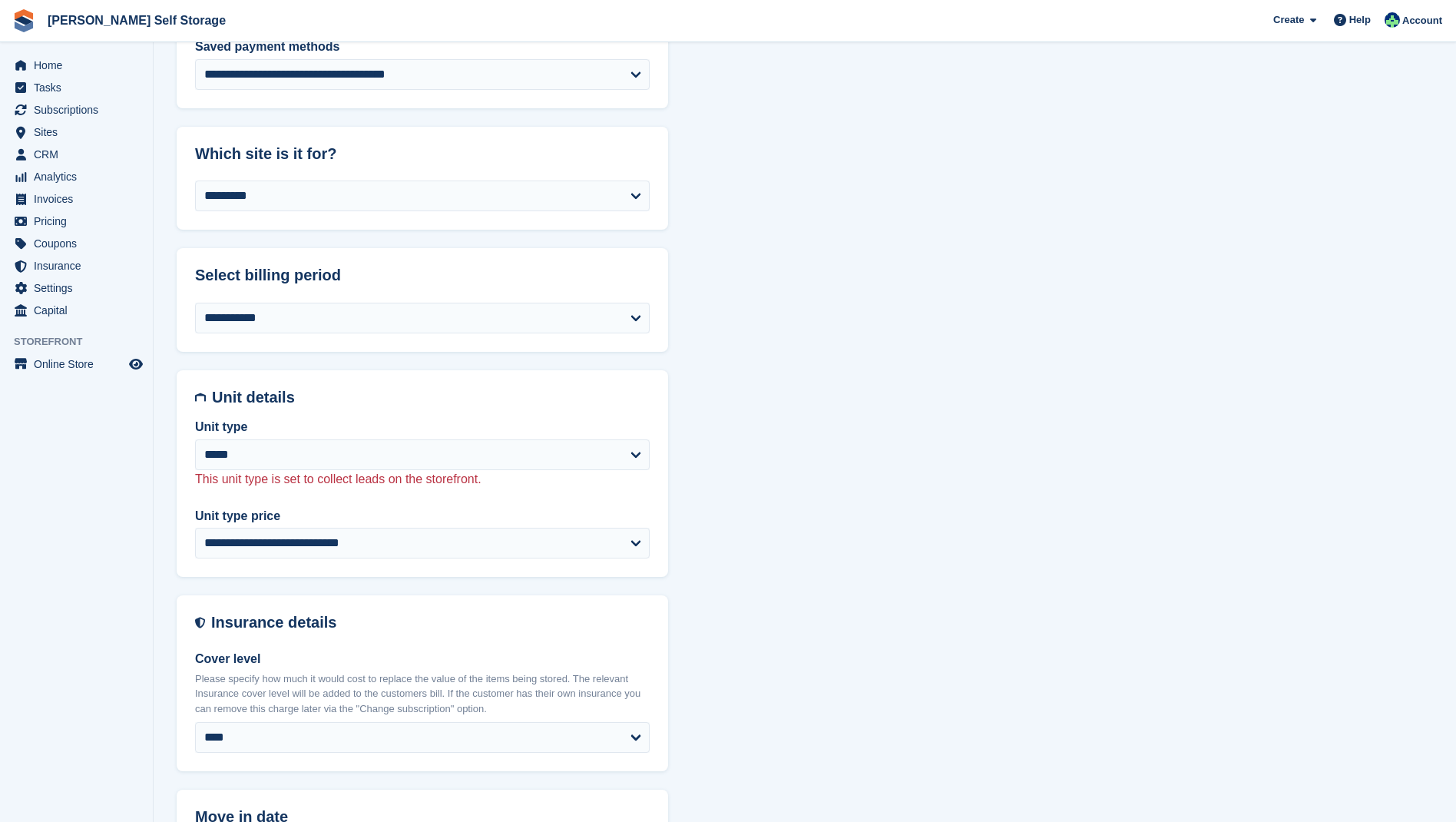
scroll to position [510, 0]
